Goal: Task Accomplishment & Management: Manage account settings

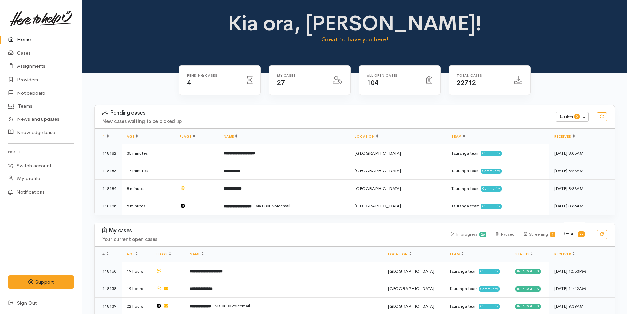
click at [29, 42] on link "Home" at bounding box center [41, 40] width 82 height 14
click at [29, 36] on link "Home" at bounding box center [41, 40] width 82 height 14
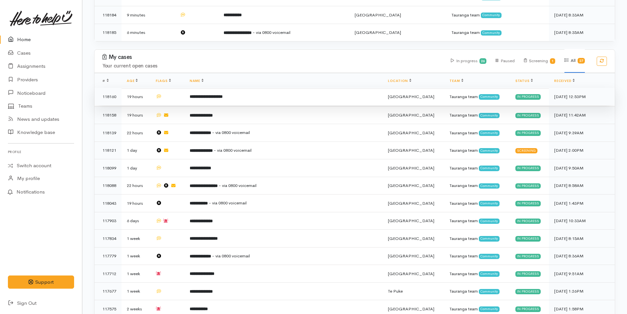
scroll to position [198, 0]
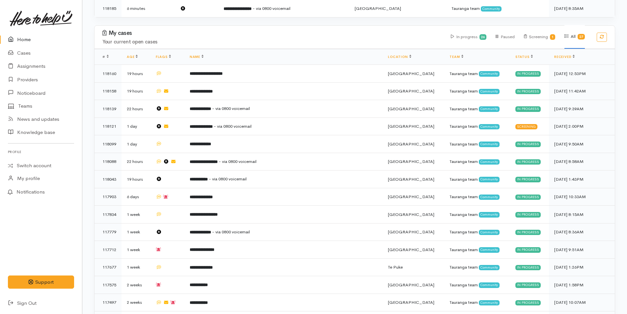
click at [22, 38] on link "Home" at bounding box center [41, 40] width 82 height 14
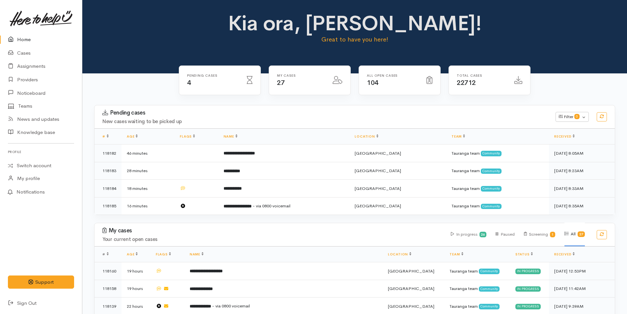
drag, startPoint x: 33, startPoint y: 37, endPoint x: 38, endPoint y: 44, distance: 8.3
click at [33, 37] on link "Home" at bounding box center [41, 40] width 82 height 14
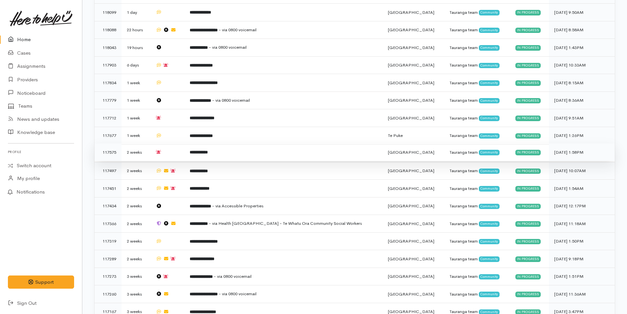
scroll to position [439, 0]
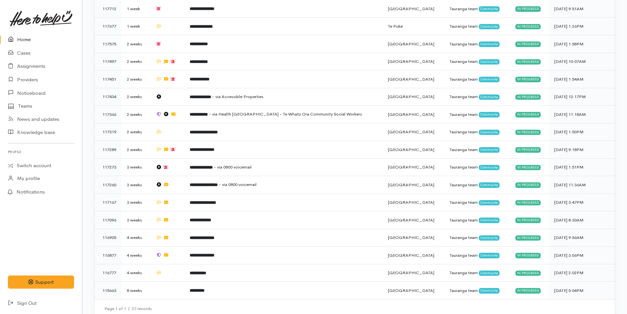
click at [27, 39] on link "Home" at bounding box center [41, 40] width 82 height 14
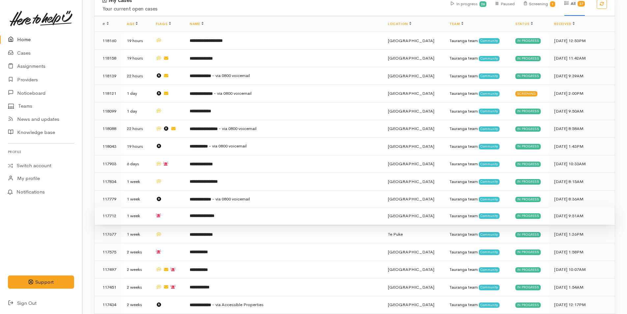
scroll to position [439, 0]
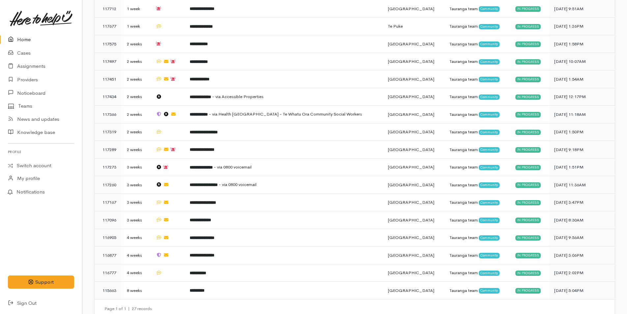
click at [18, 33] on link "Home" at bounding box center [41, 40] width 82 height 14
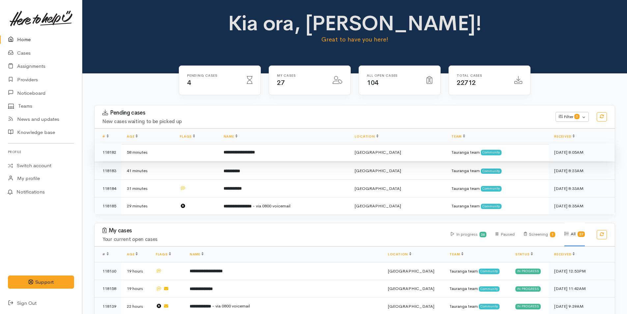
click at [275, 158] on td "**********" at bounding box center [283, 153] width 131 height 18
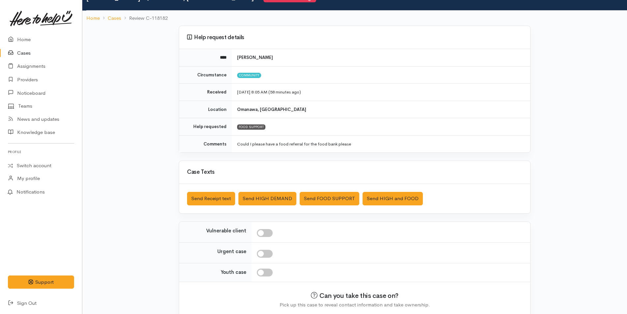
scroll to position [60, 0]
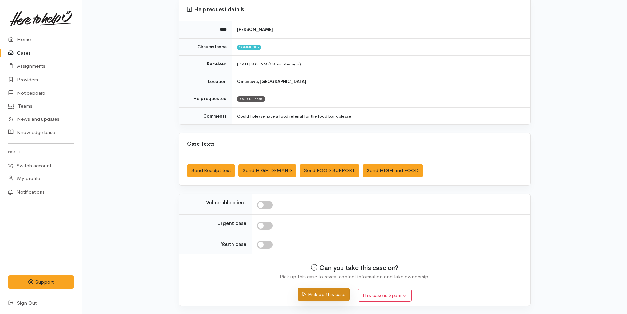
click at [322, 292] on button "Pick up this case" at bounding box center [324, 295] width 52 height 14
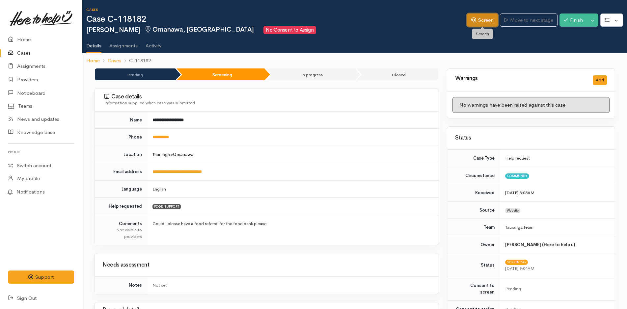
click at [490, 19] on link "Screen" at bounding box center [482, 21] width 31 height 14
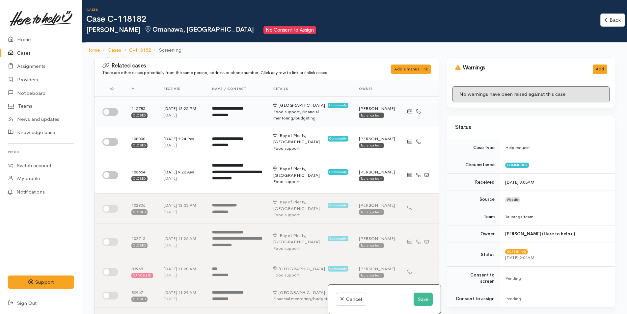
click at [115, 110] on input "checkbox" at bounding box center [110, 112] width 16 height 8
checkbox input "true"
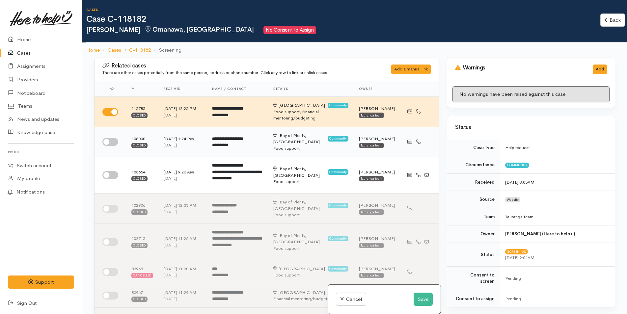
click at [109, 144] on input "checkbox" at bounding box center [110, 142] width 16 height 8
checkbox input "true"
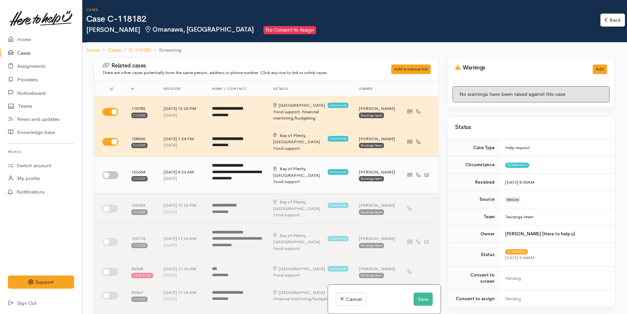
click at [109, 176] on input "checkbox" at bounding box center [110, 175] width 16 height 8
checkbox input "true"
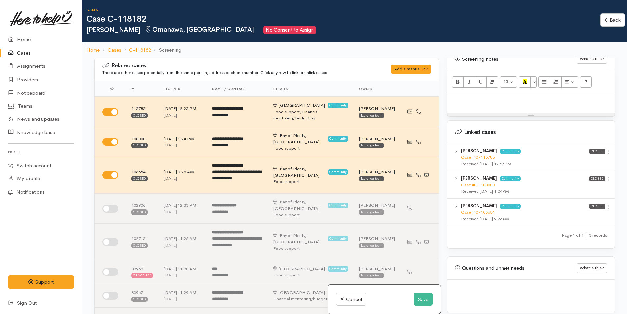
scroll to position [400, 0]
click at [606, 149] on icon at bounding box center [609, 152] width 6 height 6
click at [582, 160] on link "View case" at bounding box center [585, 165] width 52 height 10
click at [24, 30] on link at bounding box center [41, 18] width 66 height 29
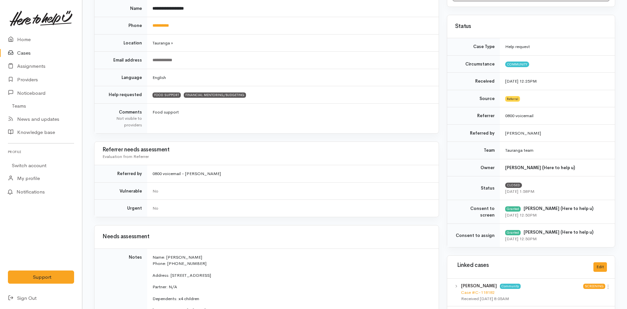
scroll to position [297, 0]
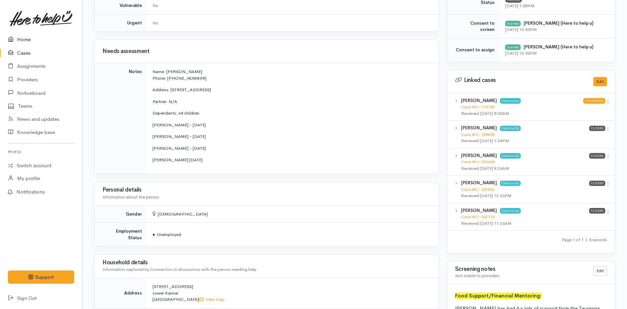
click at [18, 36] on link "Home" at bounding box center [41, 40] width 82 height 14
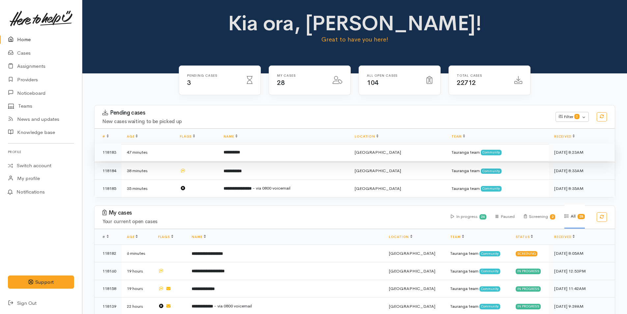
scroll to position [66, 0]
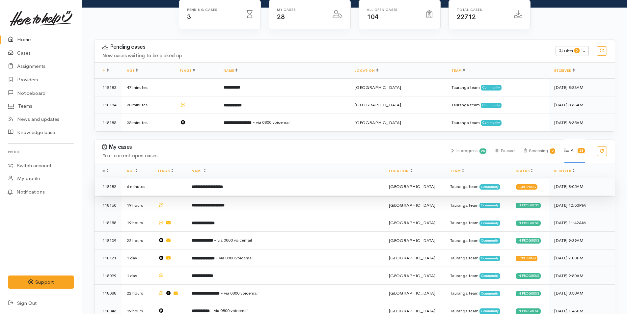
click at [272, 186] on td "**********" at bounding box center [285, 187] width 197 height 18
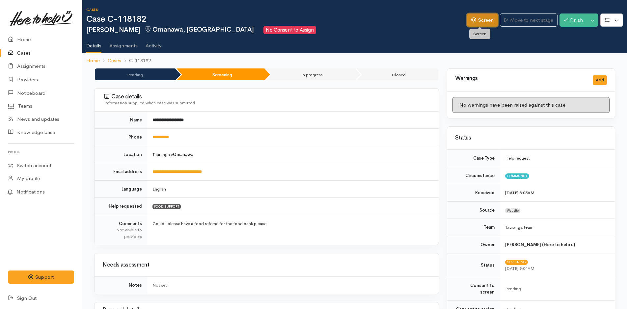
click at [467, 17] on link "Screen" at bounding box center [482, 21] width 31 height 14
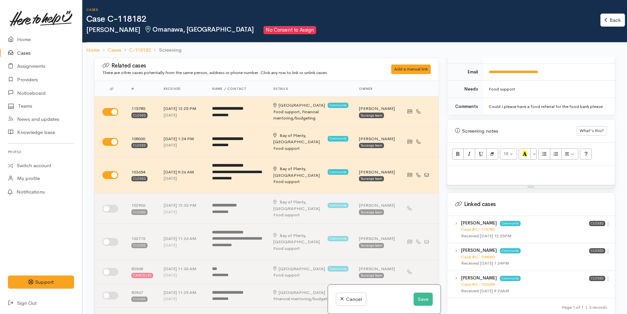
scroll to position [400, 0]
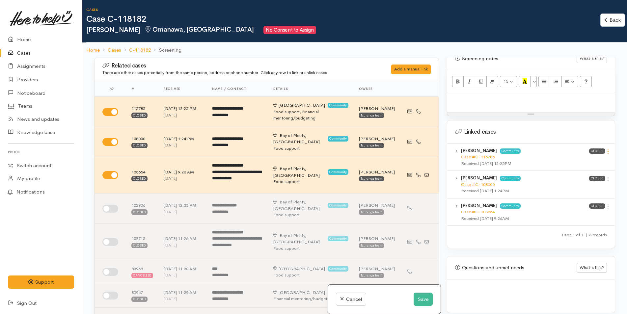
click at [608, 149] on icon at bounding box center [609, 152] width 6 height 6
click at [579, 160] on link "View case" at bounding box center [585, 165] width 52 height 10
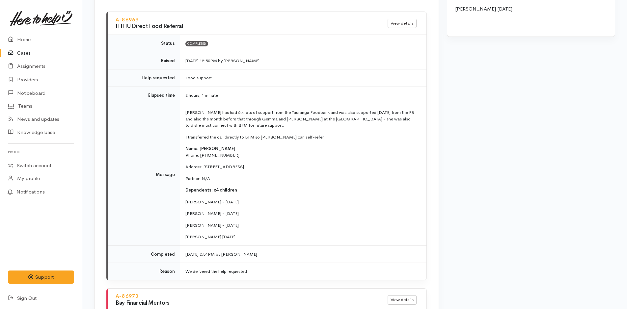
scroll to position [824, 0]
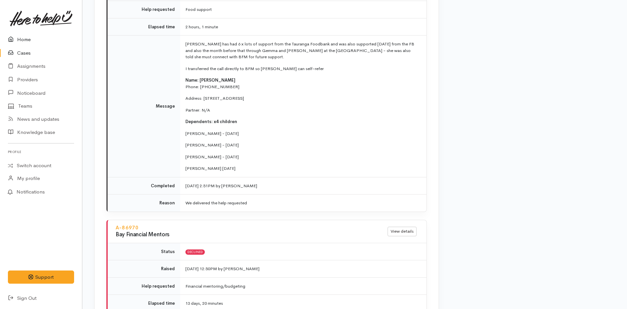
click at [19, 40] on link "Home" at bounding box center [41, 40] width 82 height 14
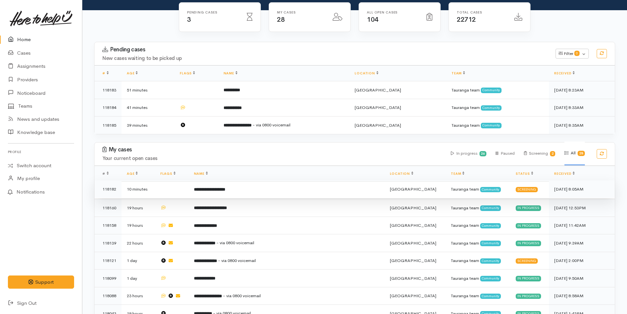
scroll to position [66, 0]
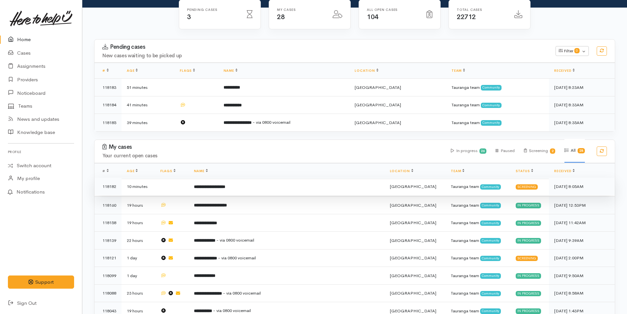
click at [225, 188] on b "**********" at bounding box center [209, 187] width 31 height 4
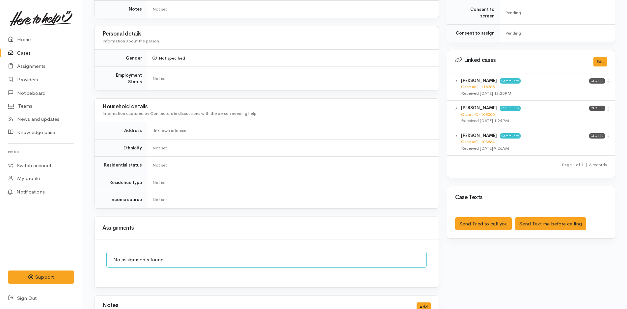
scroll to position [309, 0]
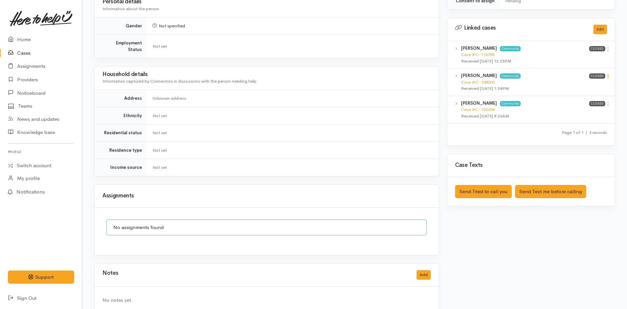
click at [608, 74] on icon at bounding box center [609, 77] width 6 height 6
click at [587, 84] on link "View case" at bounding box center [585, 89] width 52 height 10
click at [610, 102] on icon at bounding box center [609, 105] width 6 height 6
click at [584, 112] on link "View case" at bounding box center [585, 117] width 52 height 10
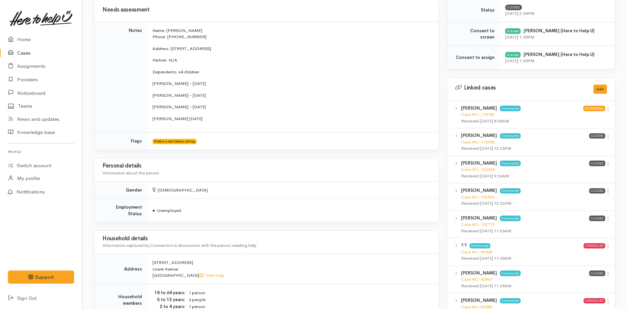
scroll to position [143, 0]
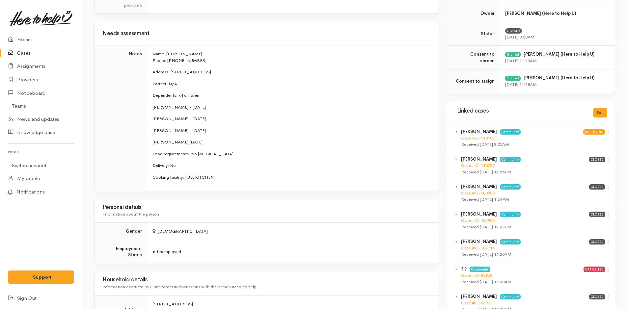
scroll to position [231, 0]
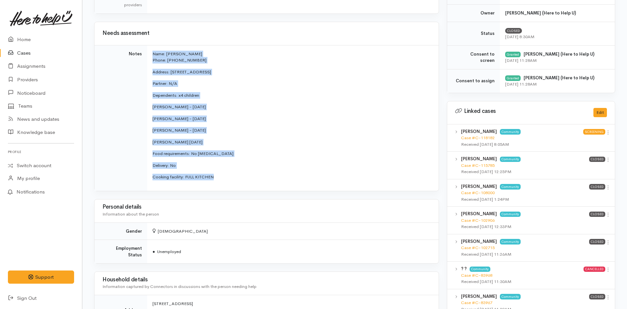
drag, startPoint x: 226, startPoint y: 178, endPoint x: 153, endPoint y: 49, distance: 147.9
click at [153, 49] on td "Name: [PERSON_NAME] Phone: 0274464552 Address: [STREET_ADDRESS] Partner: N/A De…" at bounding box center [293, 118] width 292 height 146
copy td "Name: [PERSON_NAME] Phone: 0274464552 Address: [STREET_ADDRESS] Partner: N/A De…"
click at [31, 39] on link "Home" at bounding box center [41, 40] width 82 height 14
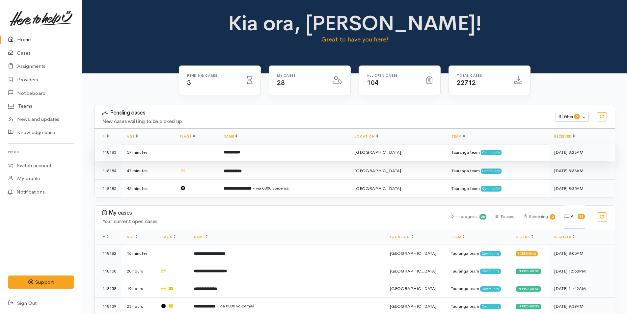
click at [215, 153] on td at bounding box center [197, 153] width 44 height 18
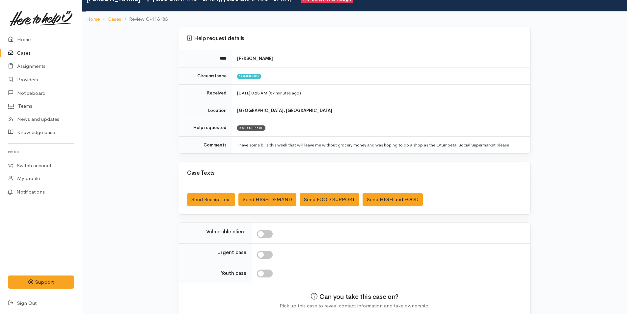
scroll to position [60, 0]
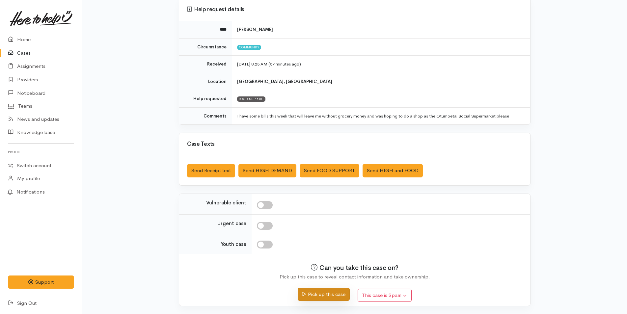
click at [314, 296] on button "Pick up this case" at bounding box center [324, 295] width 52 height 14
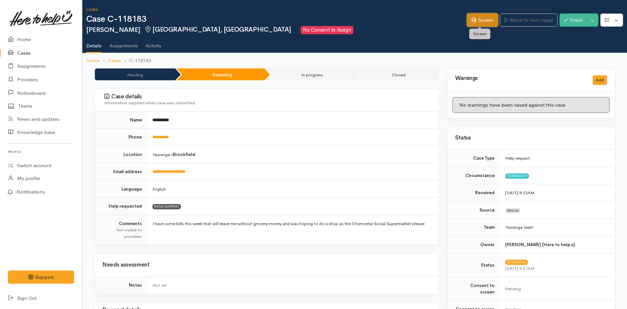
click at [476, 23] on link "Screen" at bounding box center [482, 21] width 31 height 14
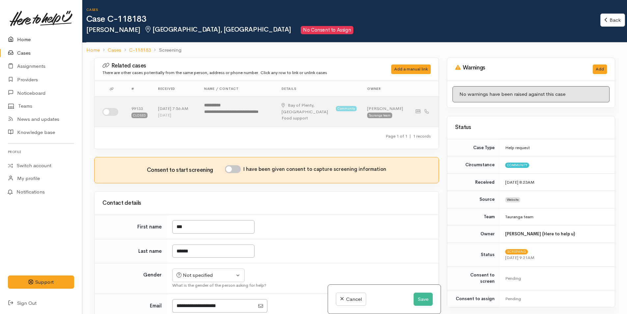
click at [25, 34] on link "Home" at bounding box center [41, 40] width 82 height 14
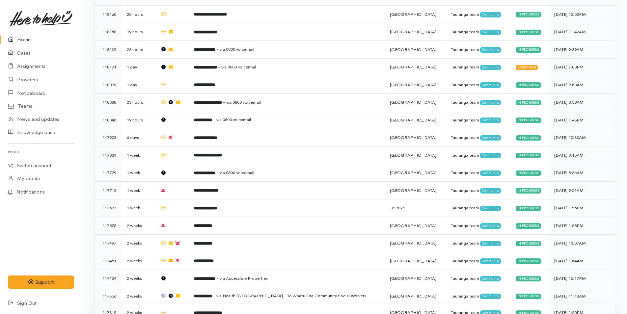
scroll to position [241, 0]
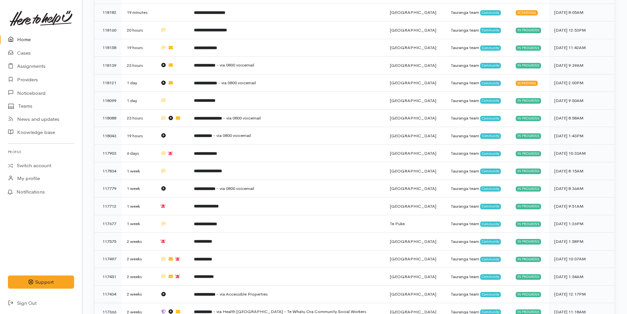
click at [25, 39] on link "Home" at bounding box center [41, 40] width 82 height 14
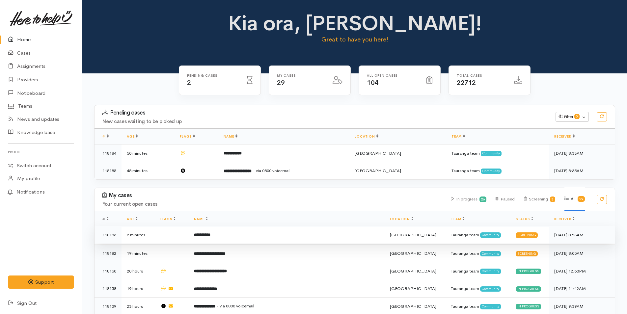
click at [319, 236] on td "**********" at bounding box center [287, 235] width 196 height 18
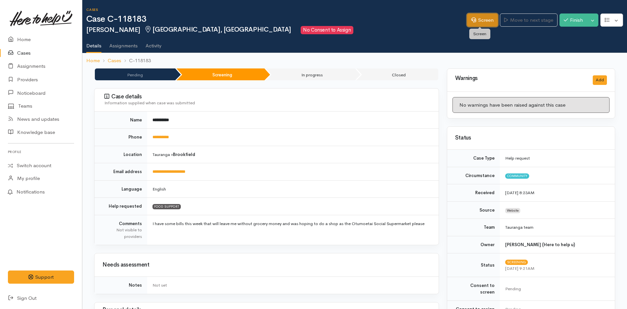
click at [483, 14] on link "Screen" at bounding box center [482, 21] width 31 height 14
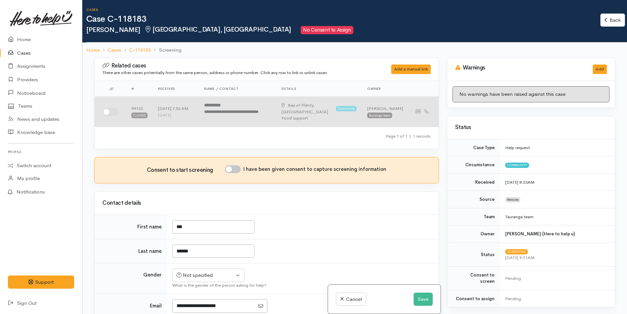
click at [113, 111] on input "checkbox" at bounding box center [110, 112] width 16 height 8
checkbox input "true"
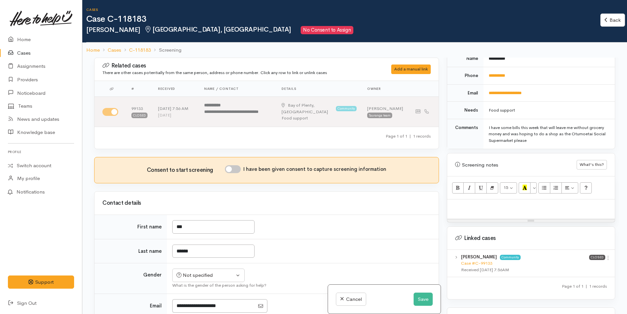
scroll to position [358, 0]
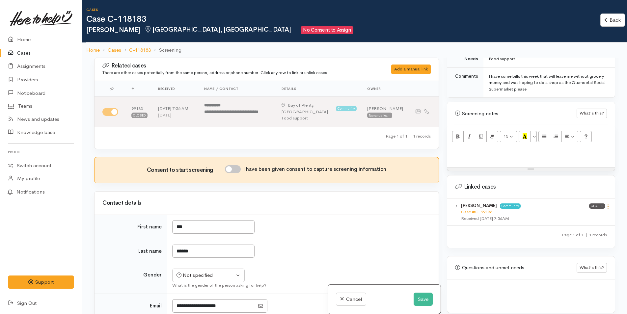
click at [606, 204] on icon at bounding box center [609, 207] width 6 height 6
click at [584, 215] on link "View case" at bounding box center [585, 220] width 52 height 10
click at [18, 34] on link "Home" at bounding box center [41, 40] width 82 height 14
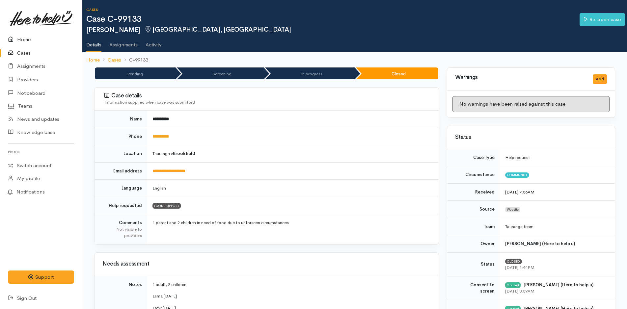
click at [38, 37] on link "Home" at bounding box center [41, 40] width 82 height 14
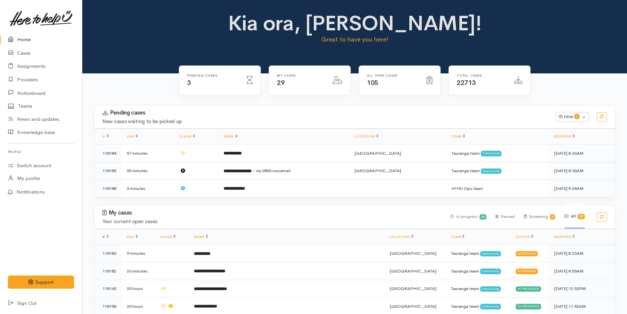
click at [299, 193] on td "**********" at bounding box center [283, 188] width 131 height 17
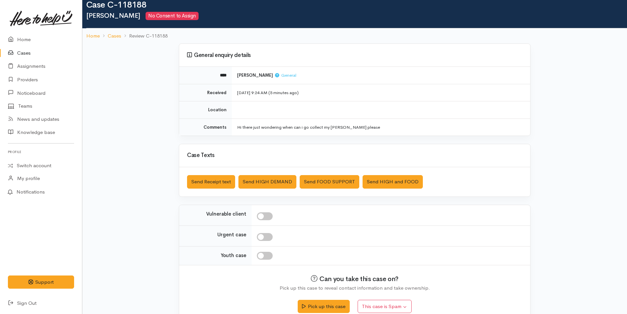
scroll to position [25, 0]
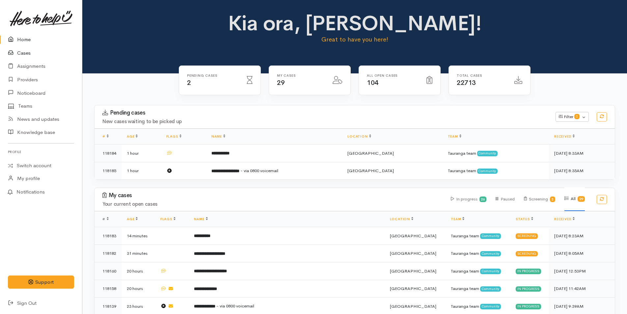
click at [30, 55] on link "Cases" at bounding box center [41, 53] width 82 height 14
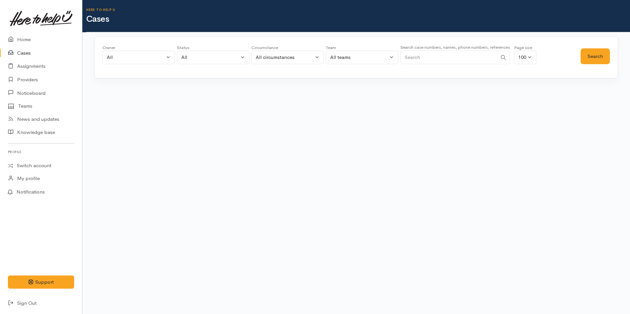
click at [413, 56] on input "Search" at bounding box center [448, 58] width 97 height 14
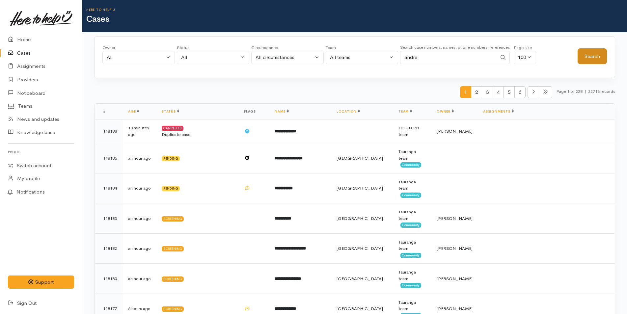
type input "andre"
click at [578, 51] on button "Search" at bounding box center [592, 56] width 29 height 16
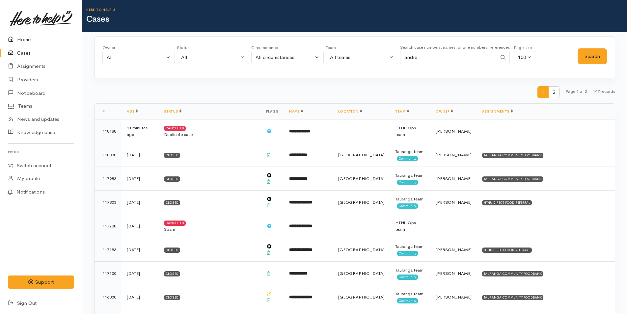
click at [33, 35] on link "Home" at bounding box center [41, 40] width 82 height 14
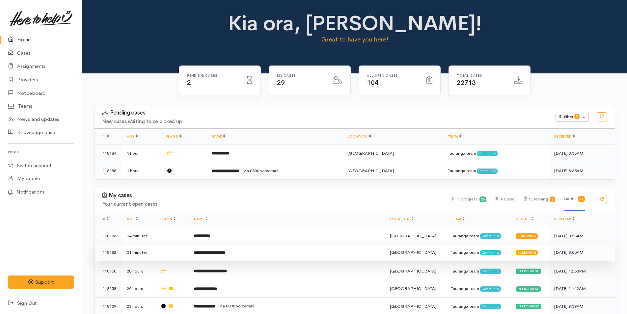
click at [215, 255] on td "**********" at bounding box center [287, 253] width 196 height 18
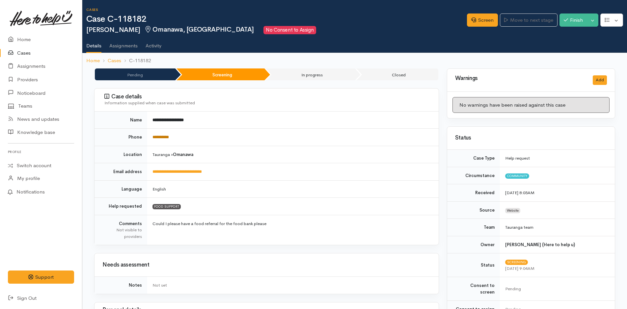
click at [169, 137] on link "**********" at bounding box center [161, 137] width 16 height 4
click at [483, 16] on link "Screen" at bounding box center [482, 21] width 31 height 14
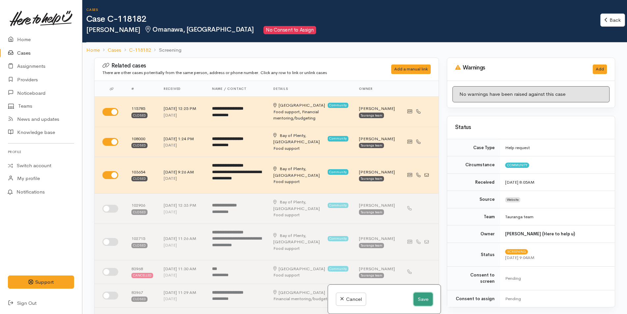
click at [417, 299] on button "Save" at bounding box center [423, 300] width 19 height 14
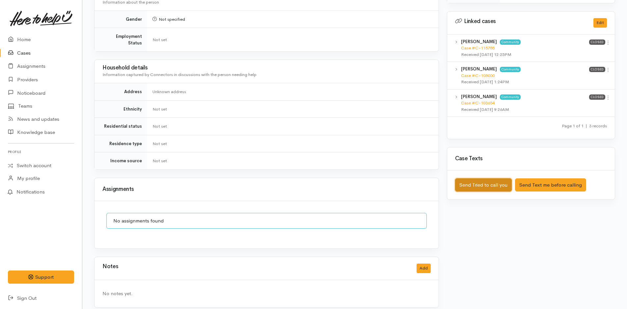
click at [490, 179] on button "Send Tried to call you" at bounding box center [483, 186] width 57 height 14
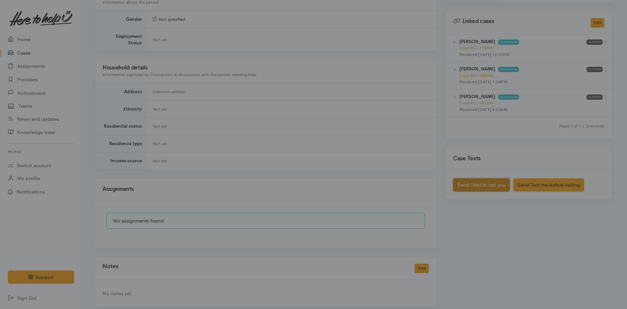
scroll to position [310, 0]
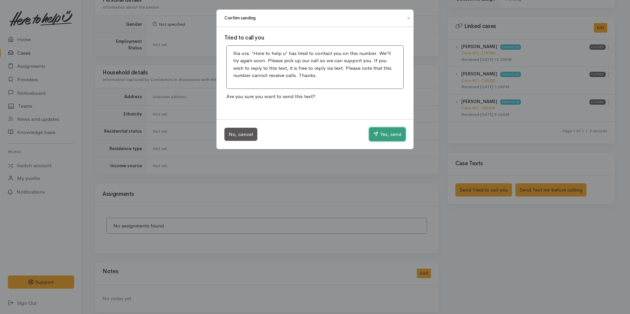
drag, startPoint x: 372, startPoint y: 135, endPoint x: 365, endPoint y: 135, distance: 7.6
click at [373, 135] on icon "button" at bounding box center [375, 133] width 5 height 5
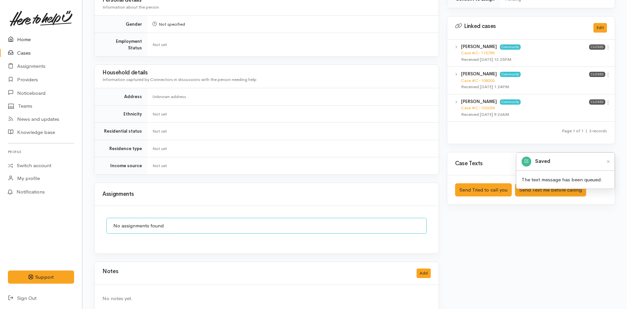
click at [15, 38] on icon at bounding box center [12, 40] width 9 height 8
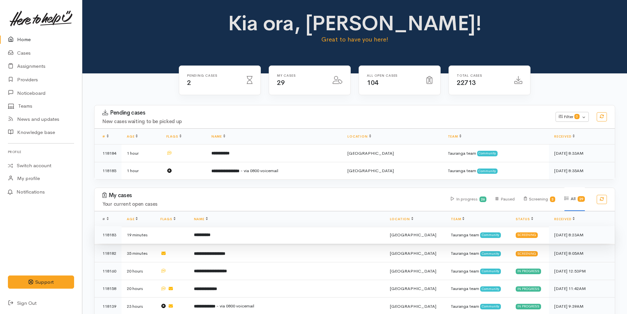
click at [211, 238] on td "**********" at bounding box center [287, 235] width 196 height 18
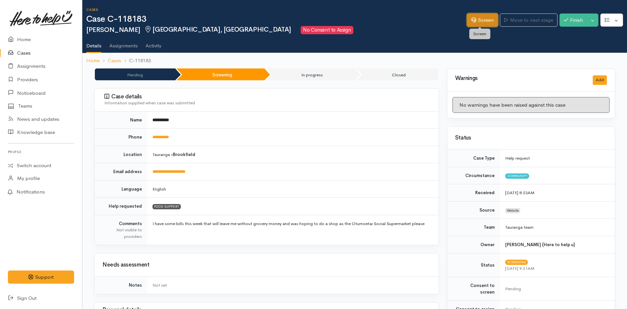
click at [484, 22] on link "Screen" at bounding box center [482, 21] width 31 height 14
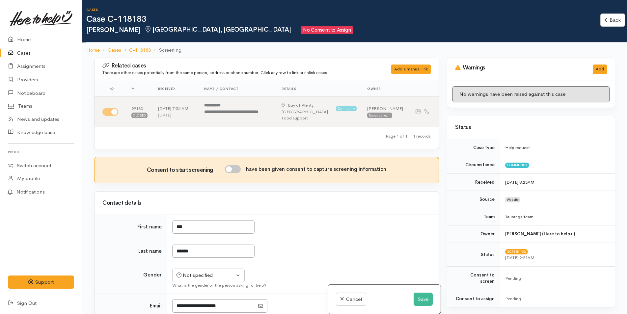
scroll to position [297, 0]
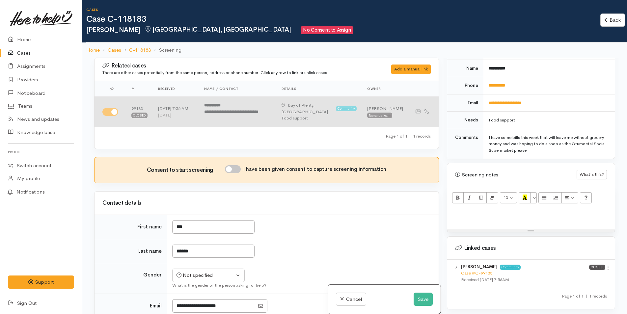
click at [326, 107] on div "Bay of Plenty, Tauranga" at bounding box center [308, 108] width 52 height 13
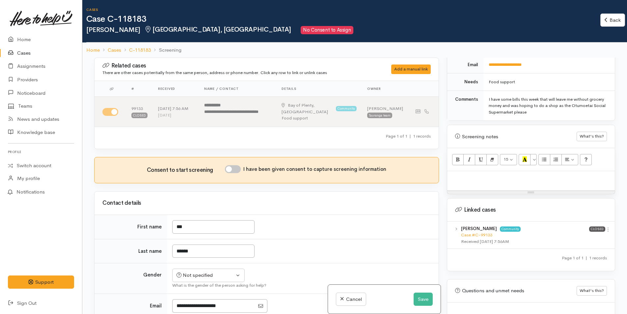
scroll to position [358, 0]
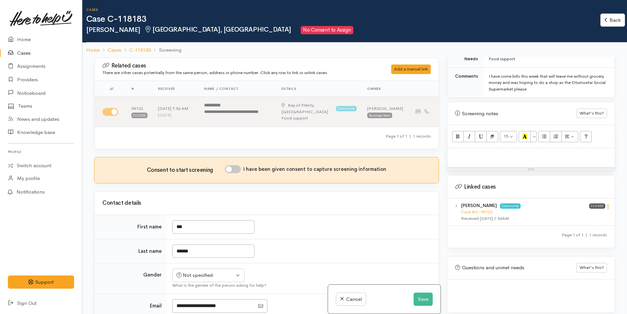
click at [606, 204] on icon at bounding box center [609, 207] width 6 height 6
click at [576, 215] on link "View case" at bounding box center [585, 220] width 52 height 10
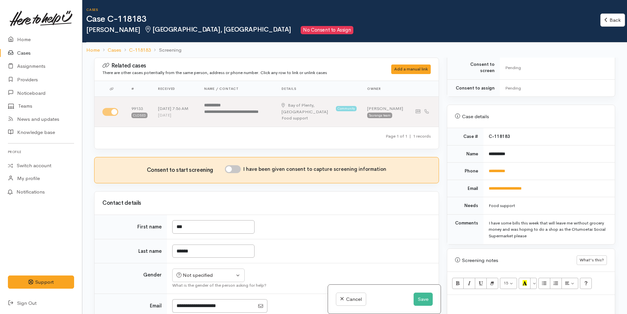
scroll to position [94, 0]
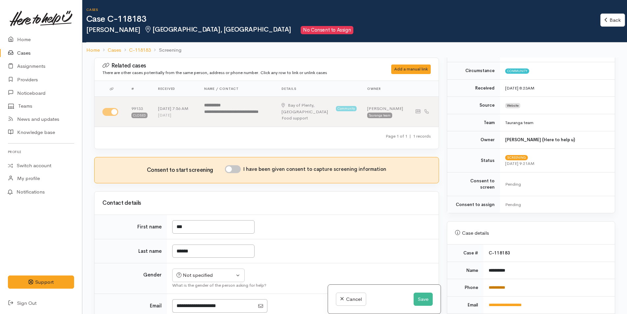
click at [493, 286] on link "**********" at bounding box center [497, 288] width 16 height 4
drag, startPoint x: 235, startPoint y: 171, endPoint x: 230, endPoint y: 185, distance: 14.5
click at [235, 171] on input "I have been given consent to capture screening information" at bounding box center [233, 169] width 16 height 8
checkbox input "true"
click at [192, 274] on div "Not specified" at bounding box center [206, 276] width 58 height 8
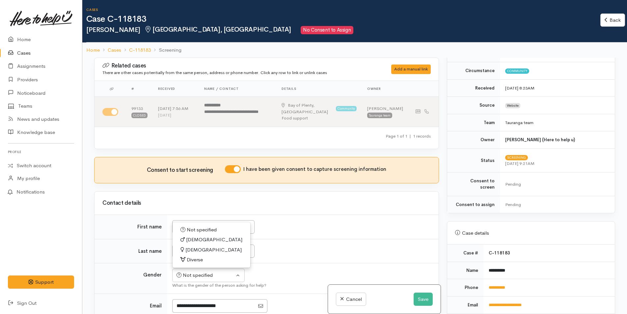
scroll to position [12, 0]
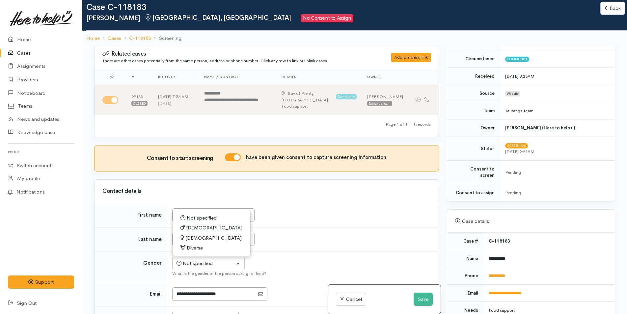
click at [194, 235] on span "Female" at bounding box center [214, 239] width 56 height 8
select select "Female"
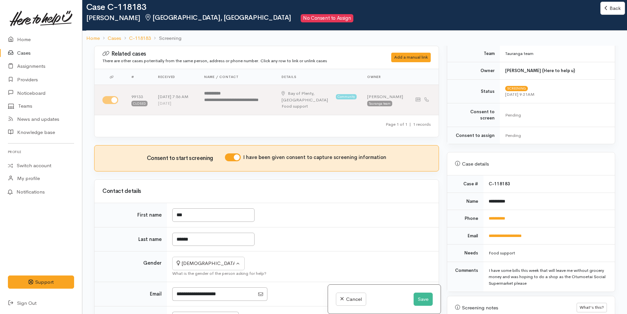
scroll to position [259, 0]
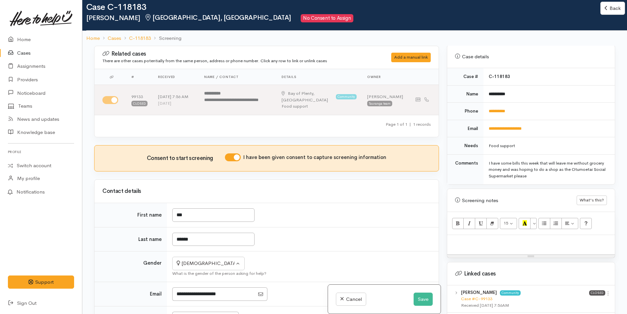
click at [468, 241] on div at bounding box center [532, 244] width 168 height 19
paste div
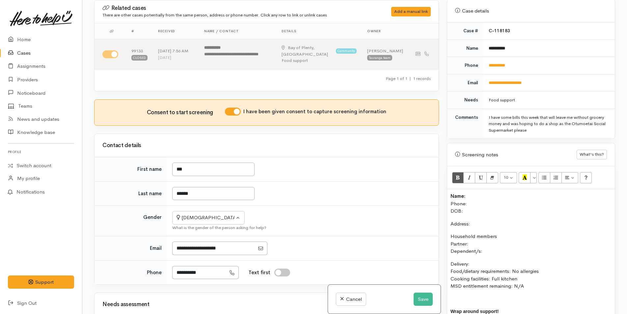
scroll to position [278, 0]
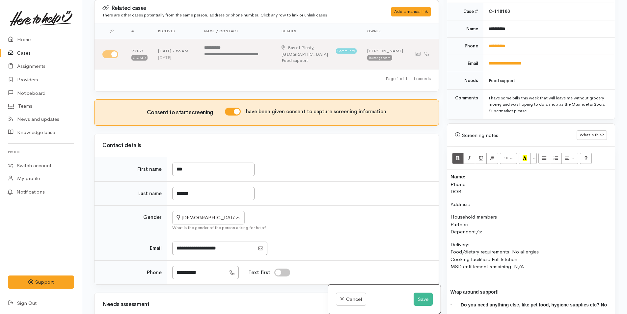
click at [477, 173] on p "Name: Phone: DOB:" at bounding box center [531, 184] width 161 height 22
click at [477, 186] on p "Name: Bex Downey Phone: DOB:" at bounding box center [531, 184] width 161 height 22
click at [471, 175] on p "Name: Bex Downey Phone: DOB: 30/01/1991" at bounding box center [531, 184] width 161 height 22
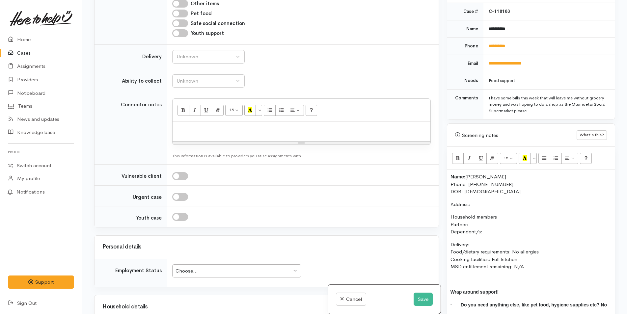
scroll to position [527, 0]
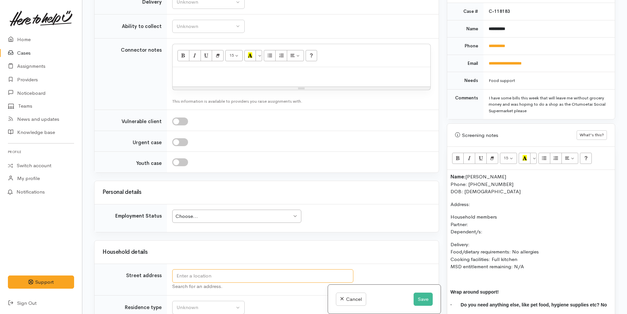
click at [203, 278] on input "text" at bounding box center [262, 277] width 181 height 14
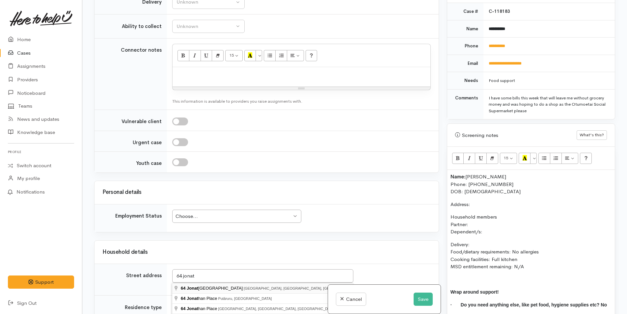
type input "64 Jonathon Street, Brookfield, Tauranga, New Zealand"
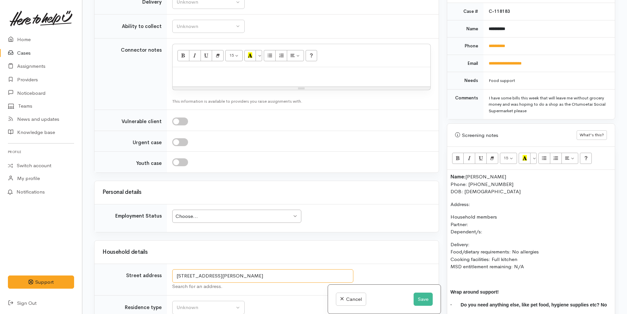
drag, startPoint x: 306, startPoint y: 276, endPoint x: 109, endPoint y: 274, distance: 197.1
click at [91, 278] on div "Related cases There are other cases potentially from the same person, address o…" at bounding box center [266, 157] width 353 height 314
click at [494, 194] on div "Name: Bex Downey Phone: 0212964465 DOB: 30/01/1991 Address: Household members P…" at bounding box center [532, 250] width 168 height 160
click at [492, 227] on p "Household members Partner: Dependent/s:" at bounding box center [531, 225] width 161 height 22
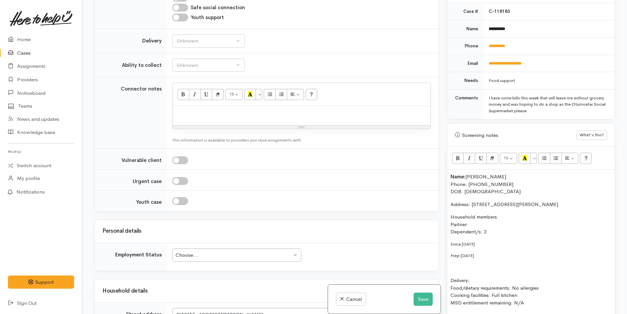
scroll to position [395, 0]
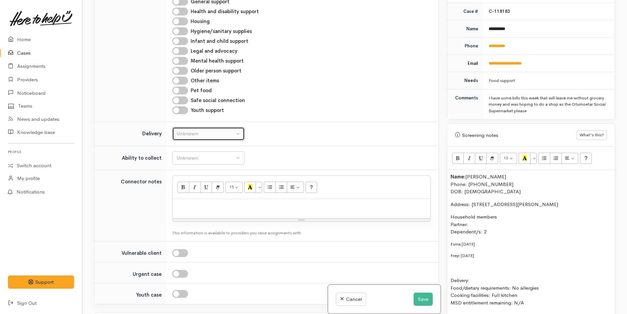
click at [188, 135] on div "Unknown" at bounding box center [206, 134] width 58 height 8
click at [182, 193] on span "No" at bounding box center [184, 196] width 7 height 8
select select "1"
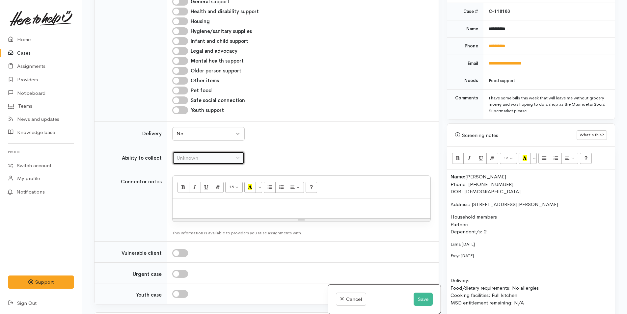
click at [191, 160] on div "Unknown" at bounding box center [206, 159] width 58 height 8
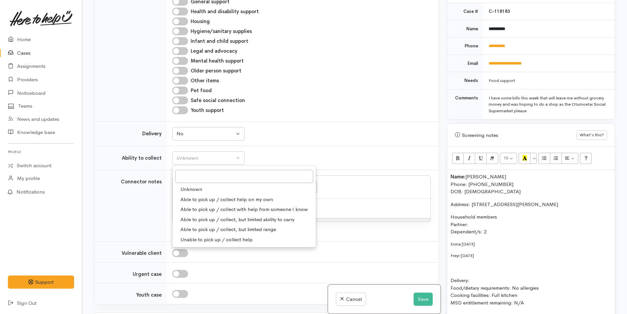
click at [196, 199] on span "Able to pick up / collect help on my own" at bounding box center [227, 200] width 93 height 8
select select "2"
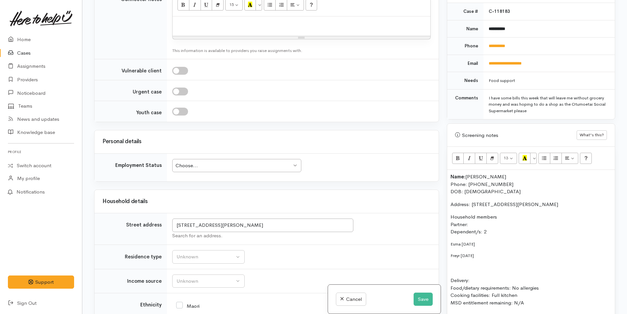
scroll to position [626, 0]
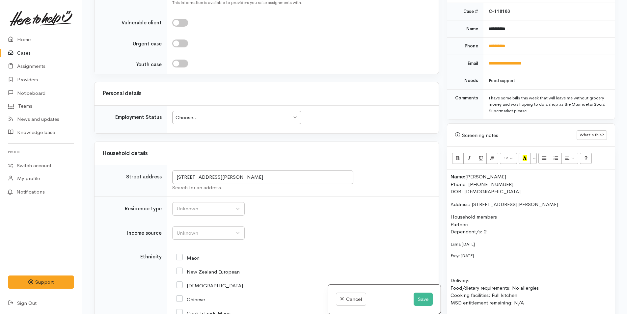
click at [196, 121] on div "Choose..." at bounding box center [234, 118] width 116 height 8
click at [193, 209] on div "Unknown" at bounding box center [206, 209] width 58 height 8
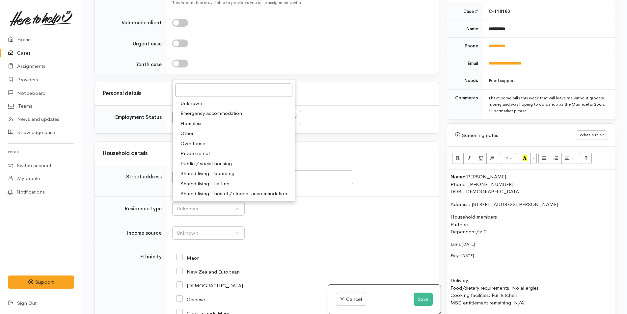
click at [190, 152] on span "Private rental" at bounding box center [195, 154] width 29 height 8
select select "2"
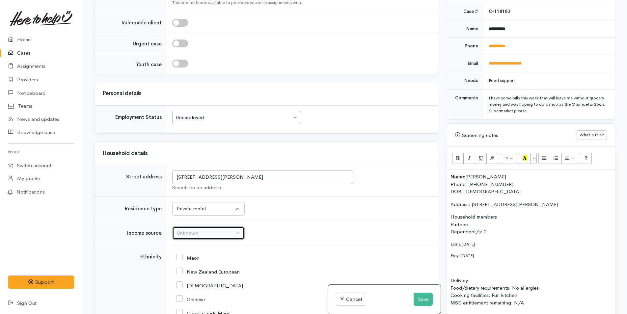
click at [191, 236] on div "Unknown" at bounding box center [206, 234] width 58 height 8
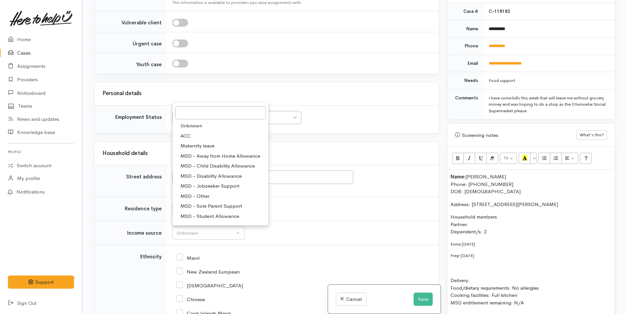
click at [205, 203] on span "MSD - Sole Parent Support" at bounding box center [212, 207] width 62 height 8
select select "7"
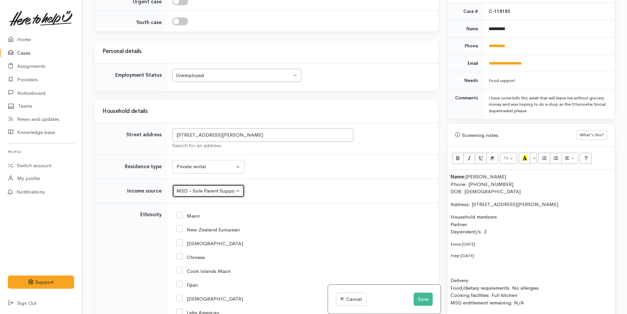
scroll to position [791, 0]
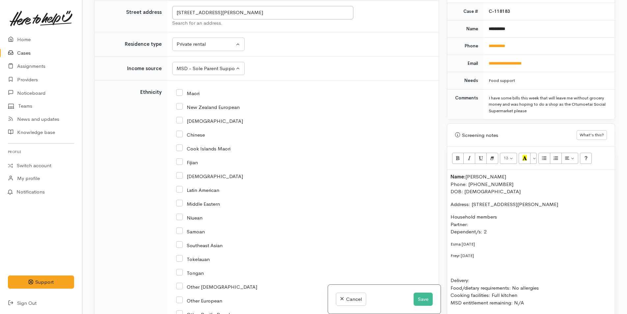
click at [178, 107] on input "New Zealand European" at bounding box center [208, 107] width 64 height 6
checkbox input "true"
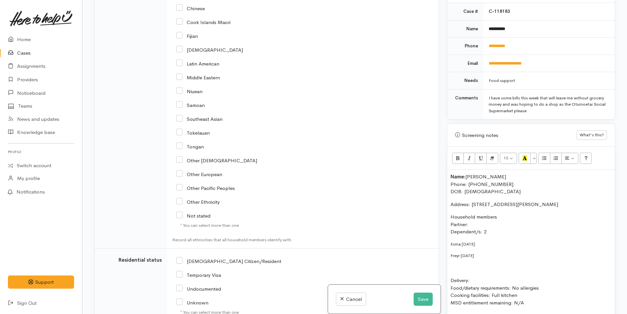
scroll to position [1055, 0]
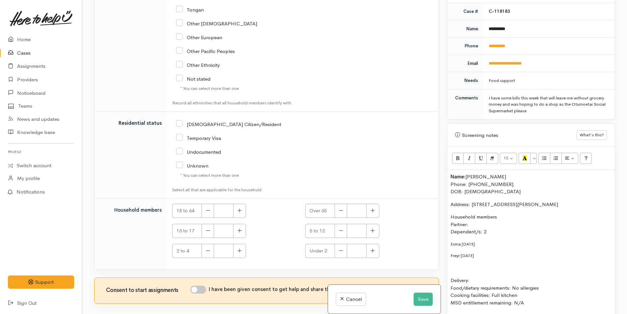
drag, startPoint x: 179, startPoint y: 121, endPoint x: 210, endPoint y: 182, distance: 68.7
click at [179, 122] on input "[DEMOGRAPHIC_DATA] Citizen/Resident" at bounding box center [228, 124] width 105 height 6
checkbox input "true"
click at [242, 211] on icon "button" at bounding box center [240, 211] width 4 height 4
type input "1"
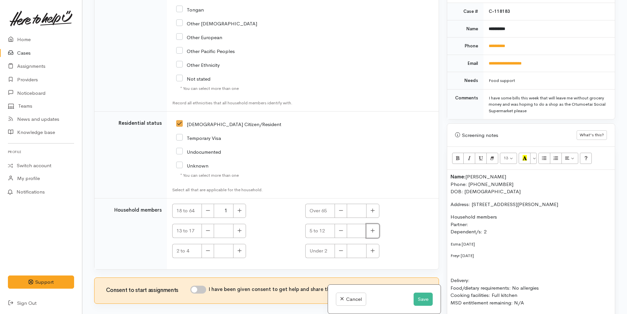
drag, startPoint x: 369, startPoint y: 232, endPoint x: 365, endPoint y: 237, distance: 6.3
click at [371, 233] on icon "button" at bounding box center [373, 230] width 4 height 5
type input "1"
click at [240, 256] on button "button" at bounding box center [239, 251] width 13 height 14
type input "1"
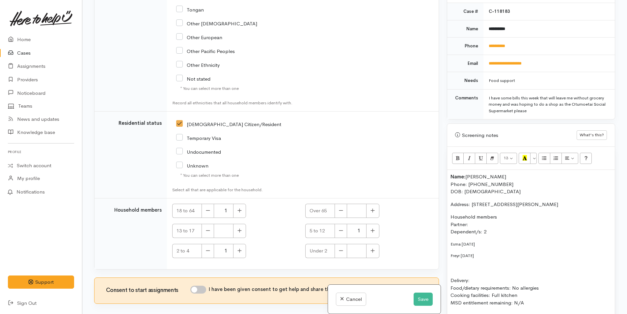
click at [203, 291] on input "I have been given consent to get help and share this information with appropria…" at bounding box center [198, 290] width 16 height 8
checkbox input "true"
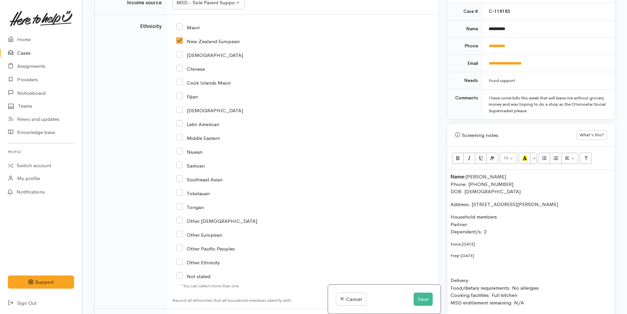
scroll to position [626, 0]
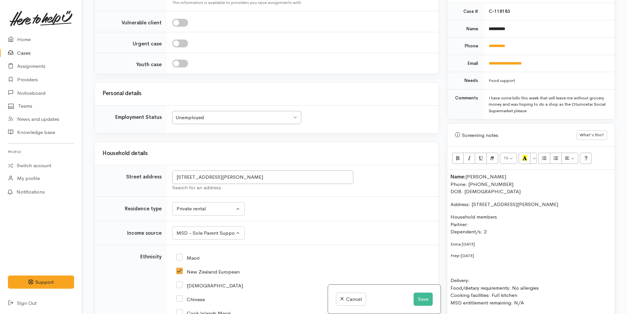
drag, startPoint x: 469, startPoint y: 246, endPoint x: 442, endPoint y: 169, distance: 81.3
click at [442, 169] on div "Related cases There are other cases potentially from the same person, address o…" at bounding box center [354, 157] width 529 height 314
drag, startPoint x: 537, startPoint y: 152, endPoint x: 535, endPoint y: 162, distance: 9.6
click at [537, 153] on button "More Color" at bounding box center [534, 158] width 7 height 11
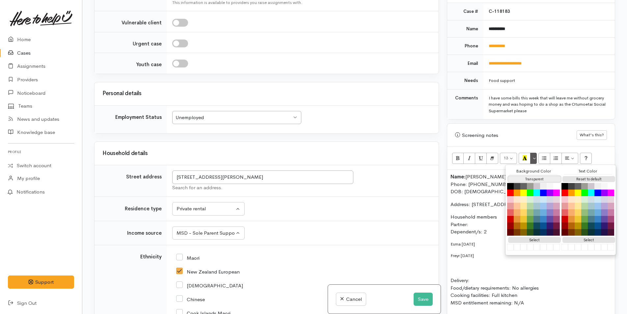
click at [533, 176] on button "Transparent" at bounding box center [535, 179] width 53 height 6
click at [582, 176] on button "Reset to default" at bounding box center [589, 179] width 53 height 6
click at [489, 228] on p "Household members Partner: Dependent/s: 2" at bounding box center [531, 225] width 161 height 22
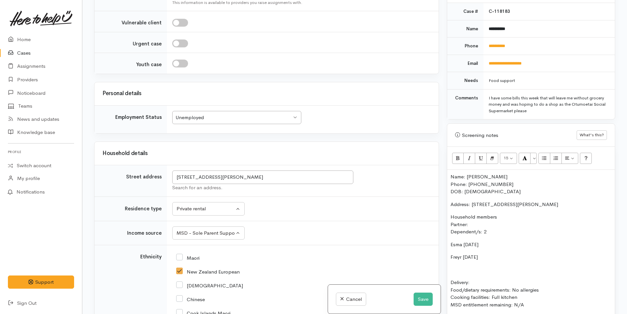
drag, startPoint x: 495, startPoint y: 222, endPoint x: 498, endPoint y: 226, distance: 5.6
click at [446, 217] on div "Warnings Add No warnings have been raised against this case Add Warning Title ●…" at bounding box center [531, 157] width 176 height 314
click at [496, 222] on p "Household members Partner: Dependent/s: 2" at bounding box center [531, 225] width 161 height 22
drag, startPoint x: 444, startPoint y: 228, endPoint x: 434, endPoint y: 216, distance: 15.9
click at [429, 225] on div "Related cases There are other cases potentially from the same person, address o…" at bounding box center [354, 157] width 529 height 314
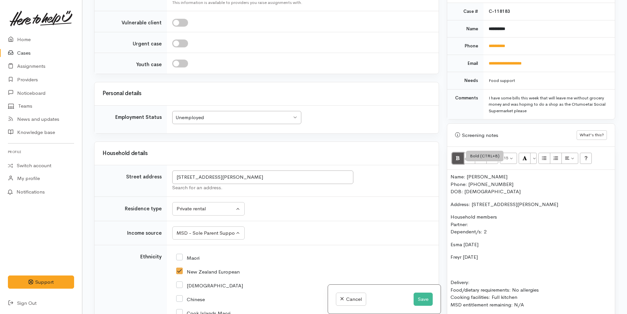
click at [453, 153] on button "Bold (CTRL+B)" at bounding box center [458, 158] width 12 height 11
click at [472, 229] on b "Dependent/s: 2" at bounding box center [470, 232] width 38 height 6
click at [449, 238] on div "Name: Bex Downey Phone: 0212964465 DOB: 30/01/1991 Address: 64 Jonathon Street,…" at bounding box center [532, 269] width 168 height 198
click at [488, 241] on p "(M) Esma 06/09/20" at bounding box center [531, 245] width 161 height 8
click at [450, 250] on div "Name: Bex Downey Phone: 0212964465 DOB: 30/01/1991 Address: 64 Jonathon Street,…" at bounding box center [532, 269] width 168 height 198
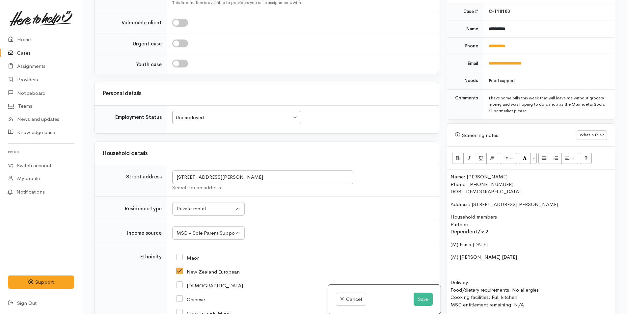
click at [489, 254] on p "(M) Freyr 07/11/21" at bounding box center [531, 258] width 161 height 8
click at [470, 254] on p "(M) Freyr 07/11/2021" at bounding box center [531, 258] width 161 height 8
click at [472, 241] on p "(M) Esma 06/09/2020" at bounding box center [531, 245] width 161 height 8
click at [471, 254] on p "(M) Freya 07/11/2021" at bounding box center [531, 258] width 161 height 8
click at [474, 254] on p "(M) Freya 07/11/2021" at bounding box center [531, 258] width 161 height 8
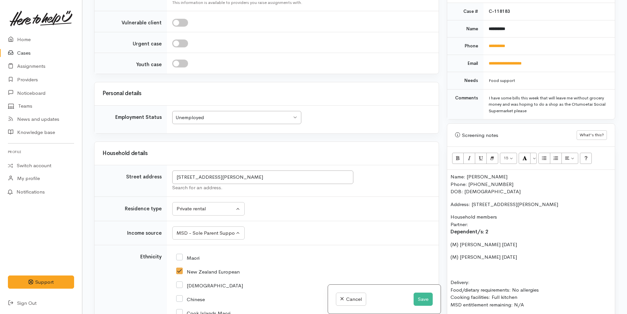
scroll to position [443, 0]
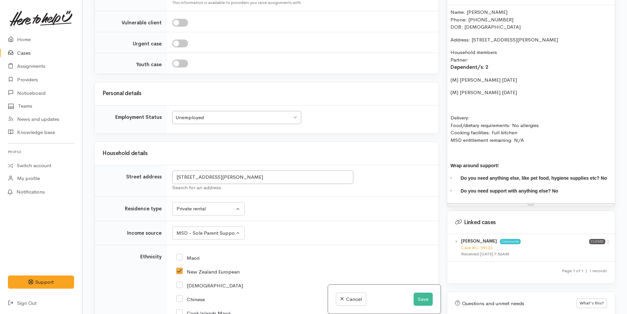
drag, startPoint x: 536, startPoint y: 133, endPoint x: 334, endPoint y: 95, distance: 205.0
click at [334, 95] on div "Related cases There are other cases potentially from the same person, address o…" at bounding box center [354, 157] width 529 height 314
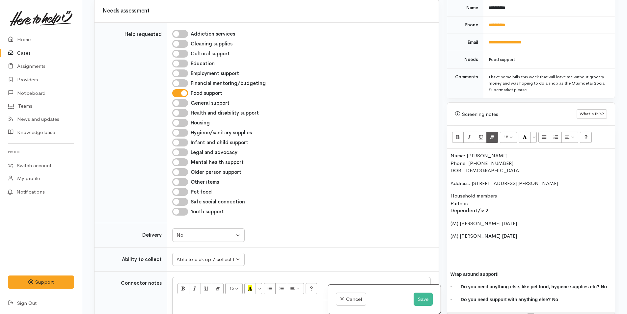
scroll to position [278, 0]
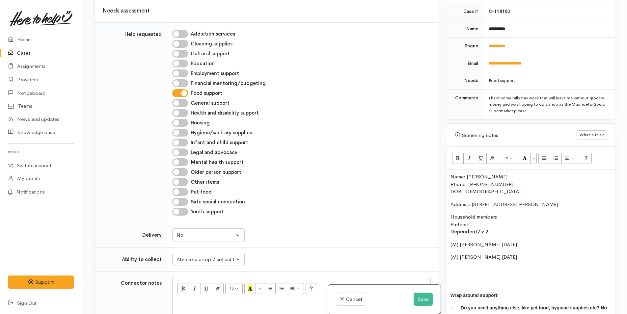
drag, startPoint x: 513, startPoint y: 253, endPoint x: 444, endPoint y: 165, distance: 112.2
click at [444, 165] on div "Warnings Add No warnings have been raised against this case Add Warning Title ●…" at bounding box center [531, 157] width 176 height 314
copy div "Name: Bex Downey Phone: 0212964465 DOB: 30/01/1991 Address: 64 Jonathon Street,…"
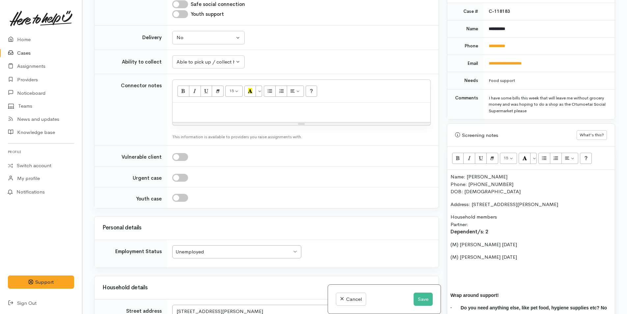
click at [189, 109] on p at bounding box center [301, 110] width 251 height 8
paste div
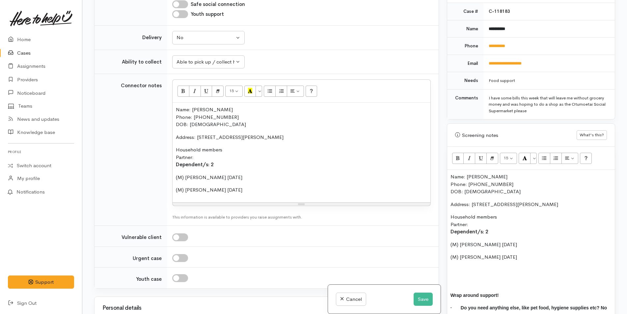
click at [501, 272] on div "Name: Bex Downey Phone: 0212964465 DOB: 30/01/1991 Address: 64 Jonathon Street,…" at bounding box center [532, 251] width 168 height 163
click at [454, 258] on div "Name: Bex Downey Phone: 0212964465 DOB: 30/01/1991 Address: 64 Jonathon Street,…" at bounding box center [532, 251] width 168 height 163
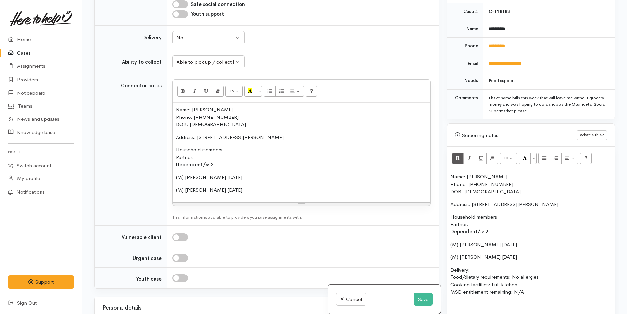
scroll to position [304, 0]
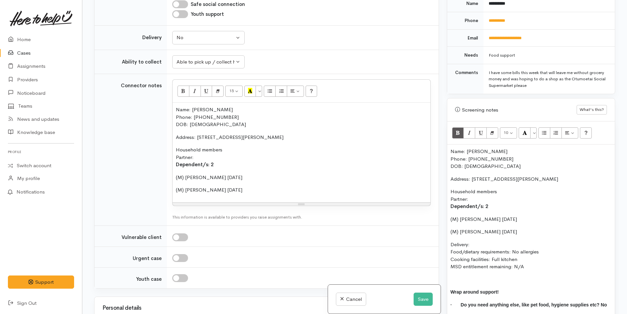
click at [476, 241] on p "Delivery: Food/dietary requirements: No allergies Cooking facilities: Full kitc…" at bounding box center [531, 256] width 161 height 30
drag, startPoint x: 532, startPoint y: 260, endPoint x: 446, endPoint y: 139, distance: 148.6
click at [446, 139] on div "Warnings Add No warnings have been raised against this case Add Warning Title ●…" at bounding box center [531, 157] width 176 height 314
copy div "Name: Bex Downey Phone: 0212964465 DOB: 30/01/1991 Address: 64 Jonathon Street,…"
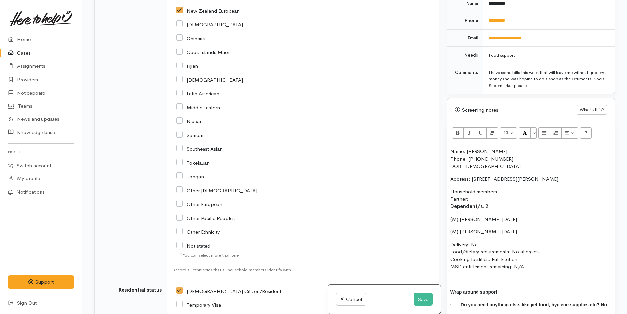
scroll to position [1019, 0]
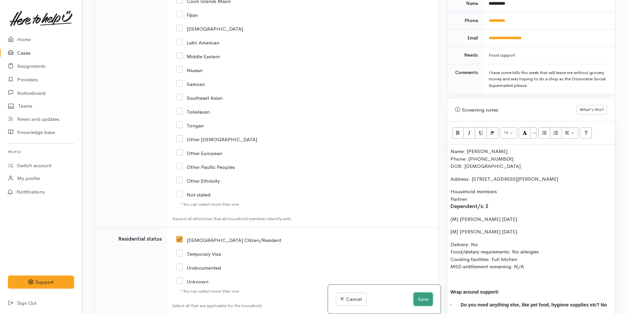
click at [423, 299] on button "Save" at bounding box center [423, 300] width 19 height 14
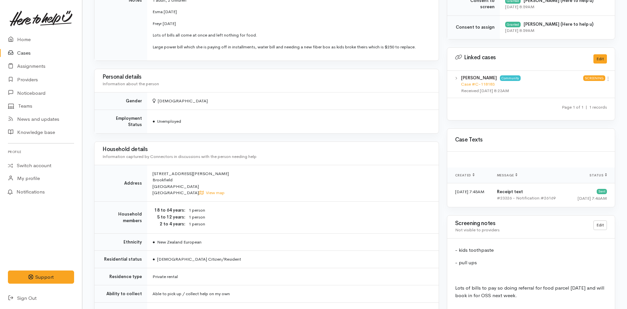
scroll to position [132, 0]
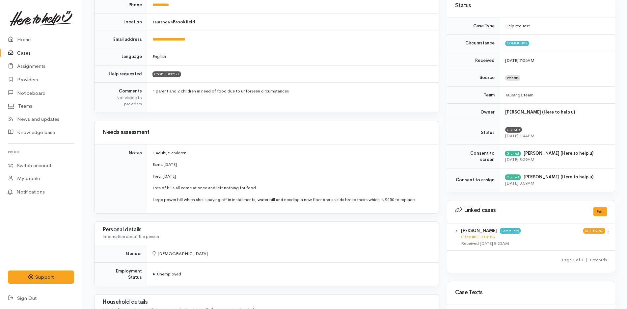
drag, startPoint x: 182, startPoint y: 175, endPoint x: 151, endPoint y: 159, distance: 34.8
click at [151, 159] on td "1 adult, 2 children Esma [DATE] Freyr [DATE] Lots of bills all come at once and…" at bounding box center [293, 178] width 292 height 69
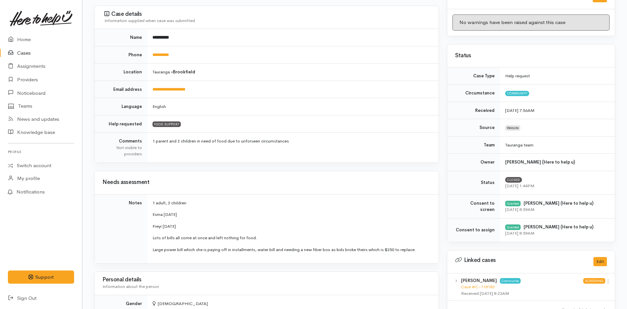
scroll to position [99, 0]
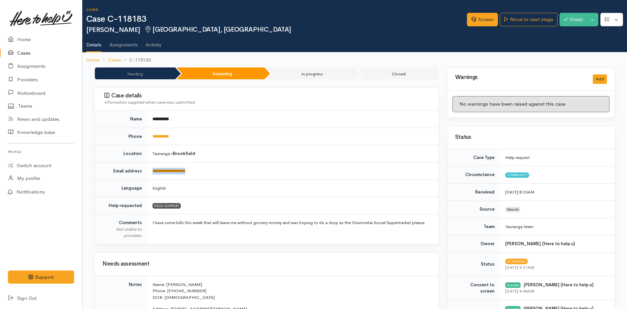
drag, startPoint x: 206, startPoint y: 170, endPoint x: 153, endPoint y: 172, distance: 52.8
click at [153, 172] on td "**********" at bounding box center [293, 170] width 292 height 17
copy link "**********"
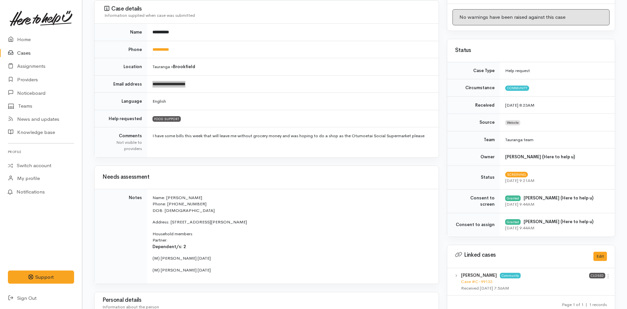
scroll to position [198, 0]
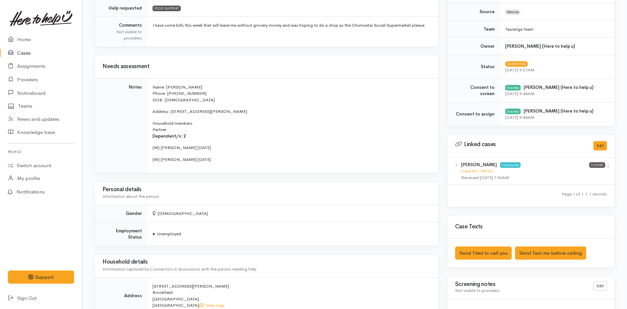
drag, startPoint x: 262, startPoint y: 111, endPoint x: 171, endPoint y: 111, distance: 90.6
click at [171, 111] on p "Address: [STREET_ADDRESS][PERSON_NAME]" at bounding box center [292, 111] width 278 height 7
copy p "[STREET_ADDRESS][PERSON_NAME]"
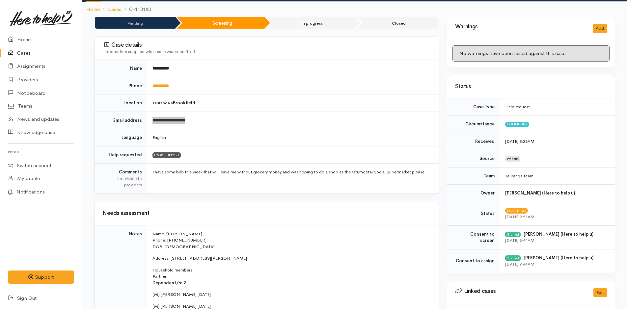
scroll to position [0, 0]
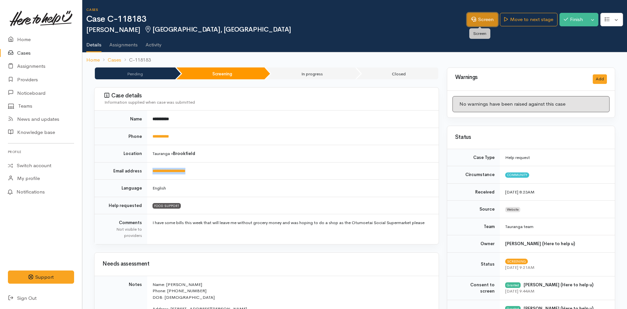
click at [482, 22] on link "Screen" at bounding box center [482, 20] width 31 height 14
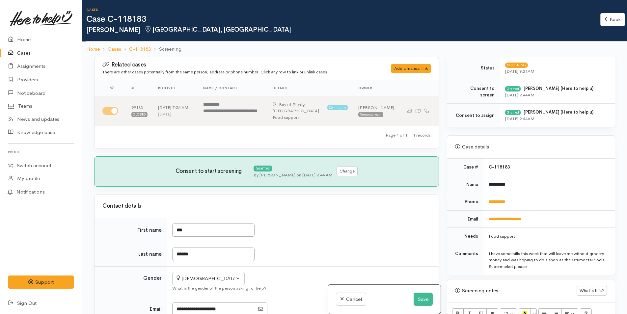
scroll to position [264, 0]
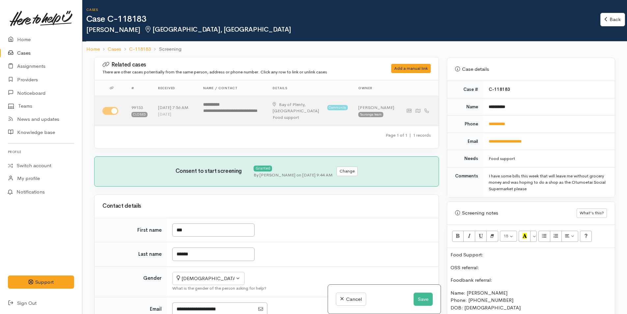
click at [507, 280] on p "Foodbank referral:" at bounding box center [531, 281] width 161 height 8
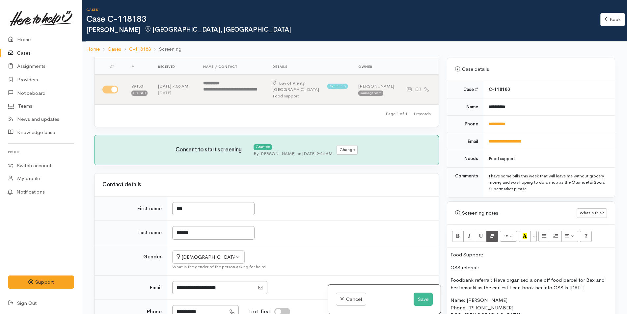
scroll to position [33, 0]
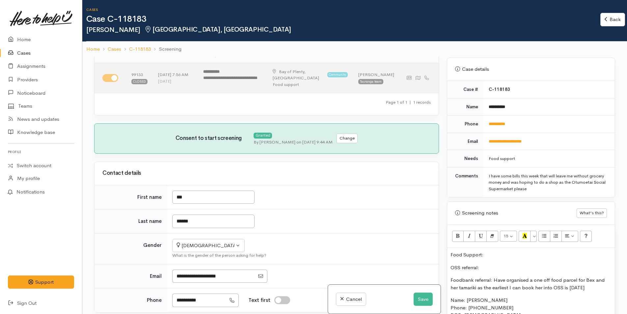
click at [489, 269] on p "OSS referral:" at bounding box center [531, 268] width 161 height 8
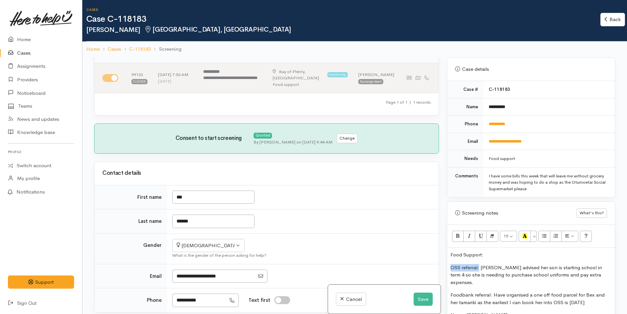
drag, startPoint x: 480, startPoint y: 267, endPoint x: 452, endPoint y: 268, distance: 27.7
click at [451, 269] on p "OSS referral: Bex advised her son is starting school in term 4 so she is needin…" at bounding box center [531, 275] width 161 height 22
click at [456, 235] on icon "Bold (CTRL+B)" at bounding box center [458, 236] width 4 height 6
drag, startPoint x: 472, startPoint y: 288, endPoint x: 476, endPoint y: 288, distance: 4.0
click at [471, 292] on p "Foodbank referral: Have organised a one off food parcel for Bex and her tamarik…" at bounding box center [531, 299] width 161 height 15
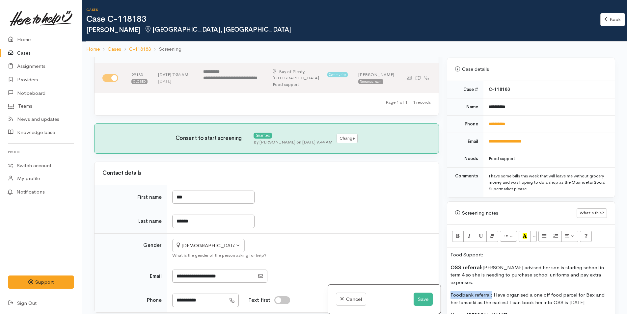
drag, startPoint x: 477, startPoint y: 286, endPoint x: 444, endPoint y: 286, distance: 33.0
click at [444, 286] on div "Warnings Add No warnings have been raised against this case Add Warning Title ●…" at bounding box center [531, 214] width 176 height 314
click at [459, 236] on icon "Bold (CTRL+B)" at bounding box center [458, 236] width 4 height 6
click at [488, 292] on p "Foodbank referral: Have organised a one off food parcel for Bex and her tamarik…" at bounding box center [531, 299] width 161 height 15
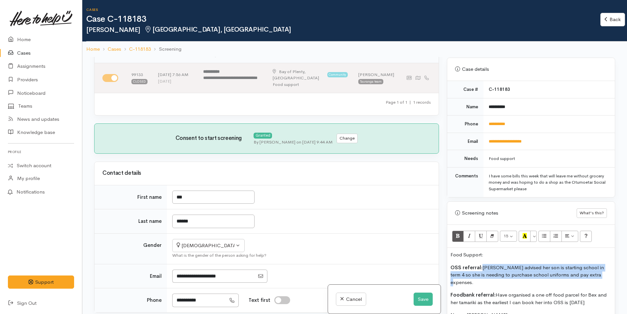
drag, startPoint x: 572, startPoint y: 273, endPoint x: 480, endPoint y: 270, distance: 92.0
click at [480, 270] on p "OSS referral: Bex advised her son is starting school in term 4 so she is needin…" at bounding box center [531, 275] width 161 height 22
copy p "[PERSON_NAME] advised her son is starting school in term 4 so she is needing to…"
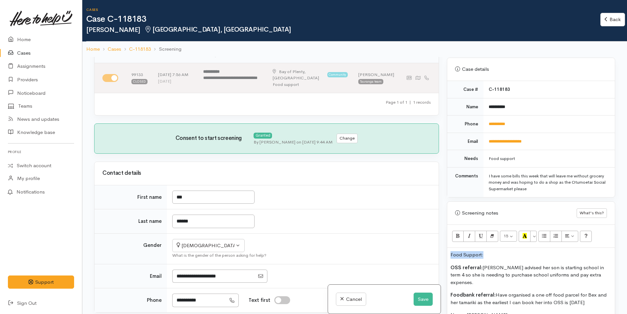
drag, startPoint x: 488, startPoint y: 255, endPoint x: 450, endPoint y: 254, distance: 38.2
drag, startPoint x: 457, startPoint y: 239, endPoint x: 509, endPoint y: 240, distance: 51.8
click at [457, 239] on icon "Bold (CTRL+B)" at bounding box center [458, 236] width 4 height 6
click at [524, 238] on icon "Recent Color" at bounding box center [525, 236] width 4 height 6
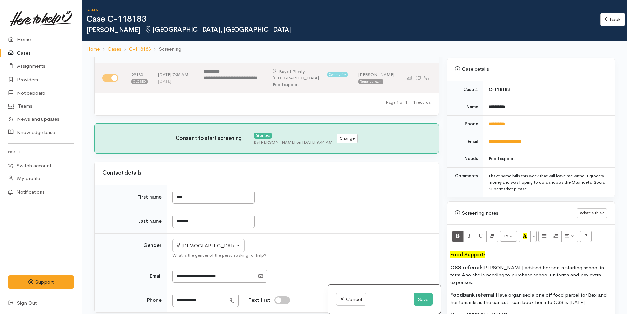
click at [472, 276] on p "OSS referral: Bex advised her son is starting school in term 4 so she is needin…" at bounding box center [531, 275] width 161 height 22
drag, startPoint x: 514, startPoint y: 125, endPoint x: 491, endPoint y: 126, distance: 22.7
click at [491, 126] on td "**********" at bounding box center [549, 124] width 131 height 17
copy link "*********"
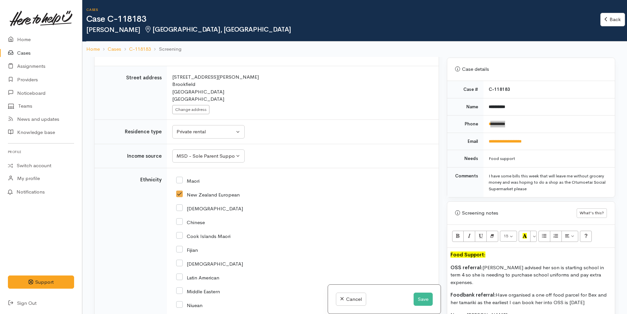
scroll to position [800, 0]
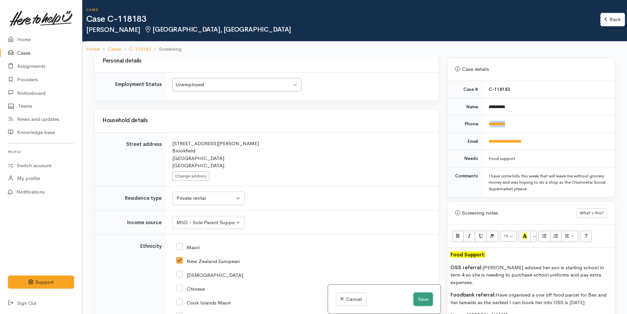
click at [420, 297] on button "Save" at bounding box center [423, 300] width 19 height 14
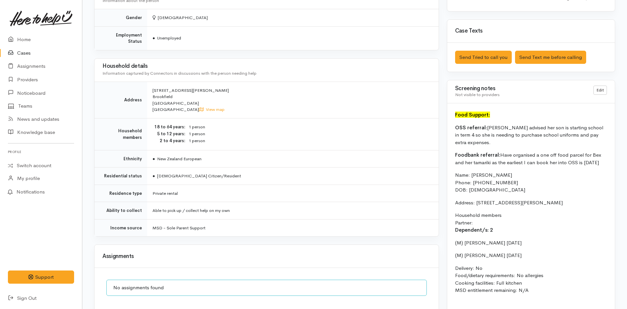
scroll to position [395, 0]
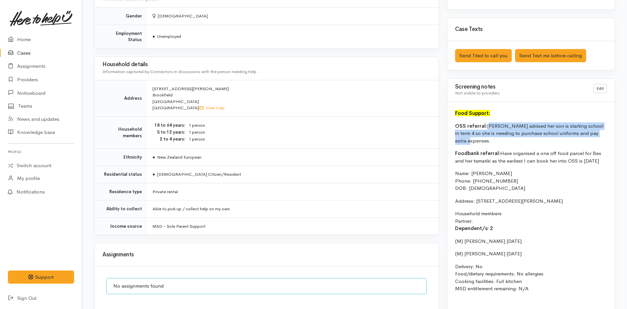
drag, startPoint x: 600, startPoint y: 134, endPoint x: 487, endPoint y: 125, distance: 112.8
click at [487, 125] on p "OSS referral: [PERSON_NAME] advised her son is starting school in term 4 so she…" at bounding box center [531, 134] width 152 height 22
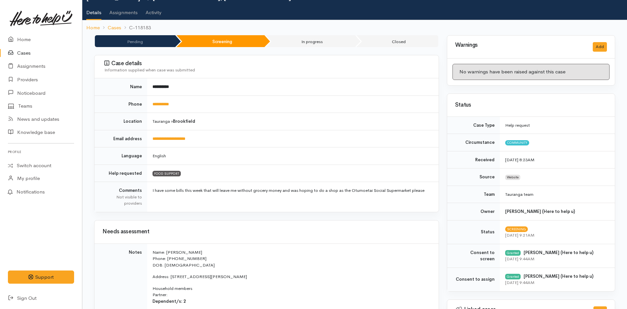
scroll to position [0, 0]
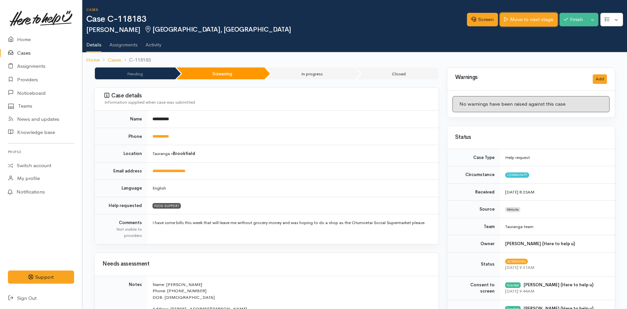
click at [511, 25] on link "Move to next stage" at bounding box center [528, 20] width 57 height 14
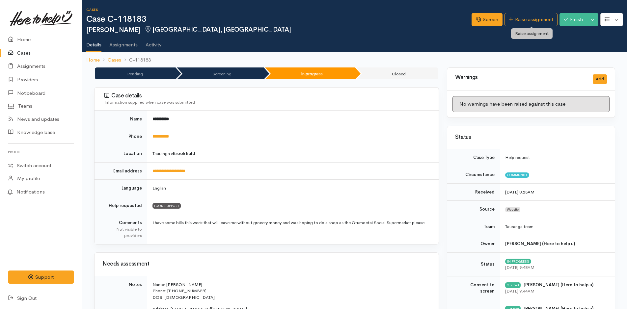
click at [512, 25] on link "Raise assignment" at bounding box center [531, 20] width 53 height 14
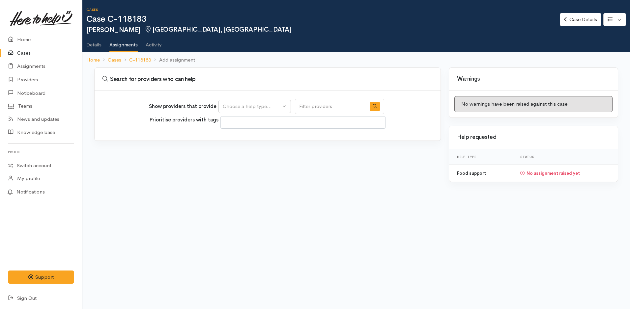
select select
click at [251, 108] on div "Choose a help type..." at bounding box center [252, 107] width 58 height 8
click at [242, 140] on span "Food support" at bounding box center [242, 138] width 31 height 8
select select "3"
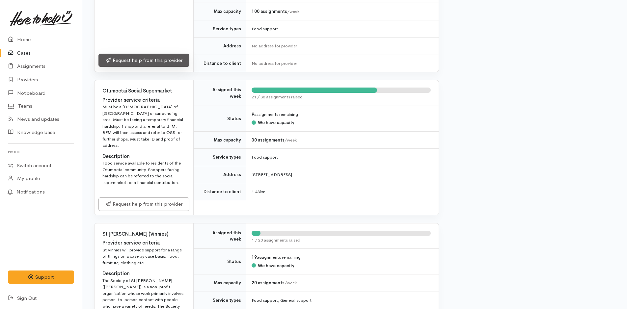
scroll to position [198, 0]
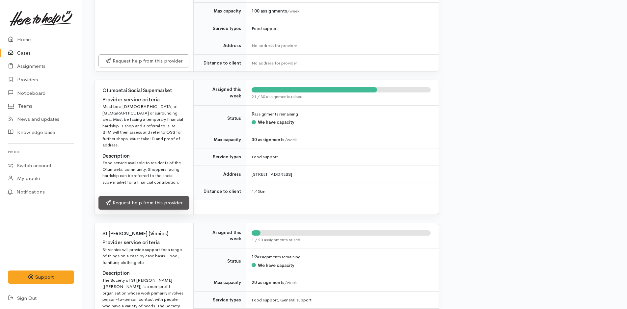
click at [130, 196] on link "Request help from this provider" at bounding box center [144, 203] width 91 height 14
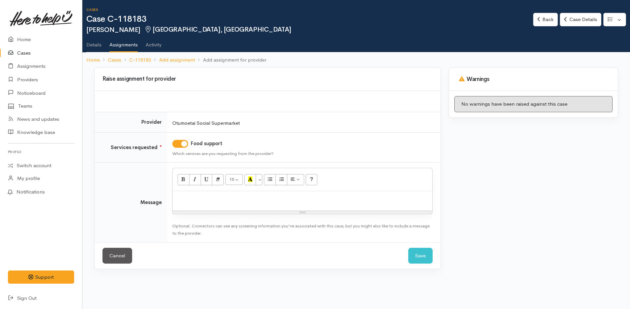
click at [205, 205] on div at bounding box center [303, 200] width 260 height 19
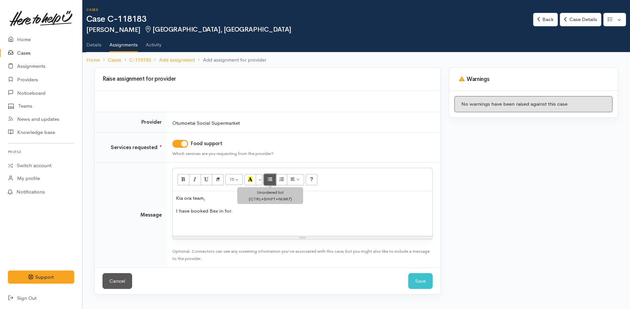
click at [270, 179] on icon "Unordered list (CTRL+SHIFT+NUM7)" at bounding box center [270, 180] width 4 height 6
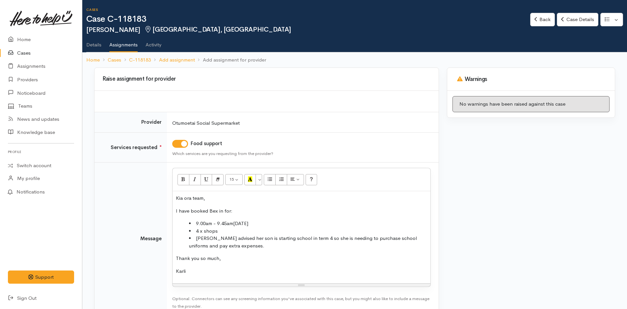
scroll to position [41, 0]
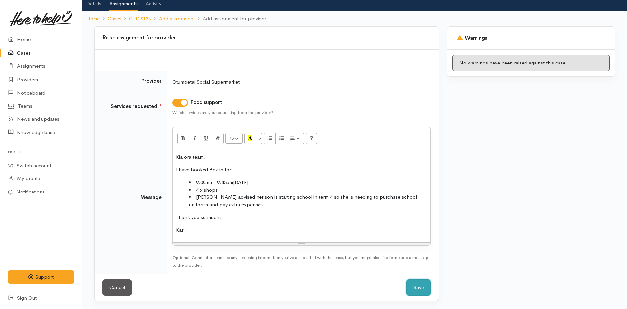
click at [420, 285] on button "Save" at bounding box center [419, 288] width 24 height 16
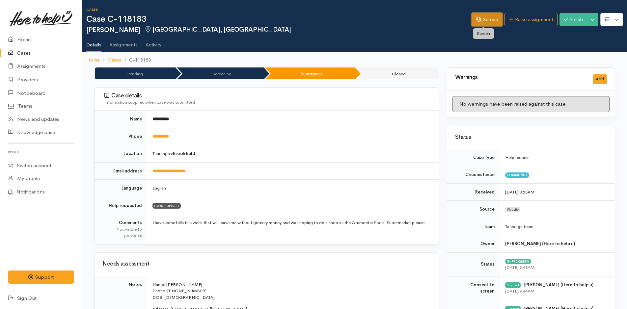
click at [484, 20] on link "Screen" at bounding box center [487, 20] width 31 height 14
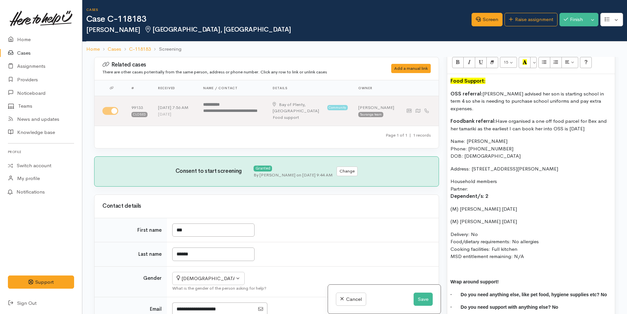
scroll to position [494, 0]
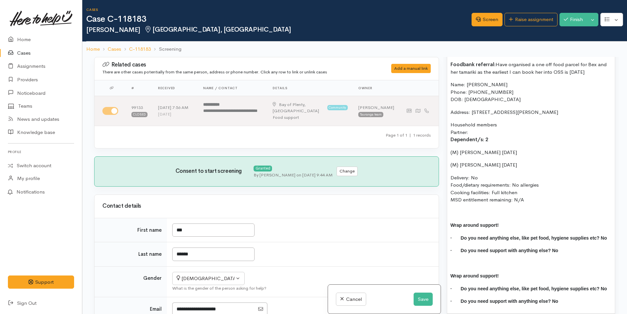
click at [461, 199] on div "Food Support: OSS referral: [PERSON_NAME] advised her son is starting school in…" at bounding box center [532, 165] width 168 height 297
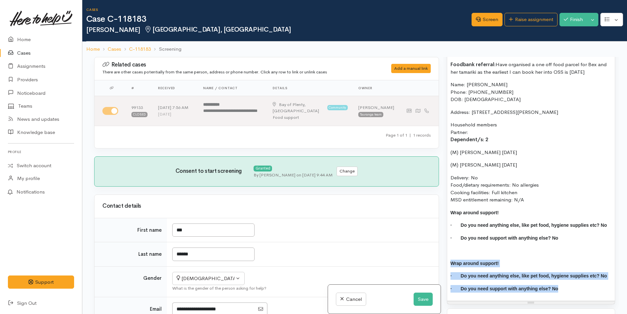
drag, startPoint x: 438, startPoint y: 271, endPoint x: 433, endPoint y: 249, distance: 22.5
click at [433, 249] on div "Related cases There are other cases potentially from the same person, address o…" at bounding box center [354, 214] width 529 height 314
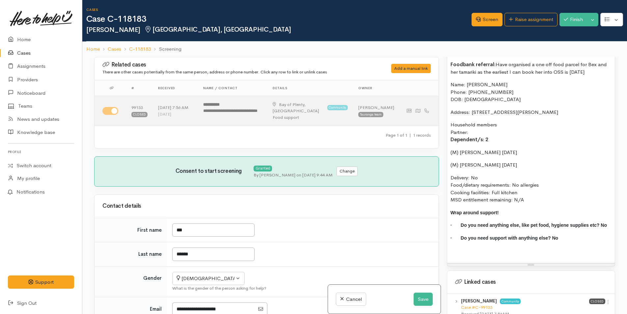
scroll to position [330, 0]
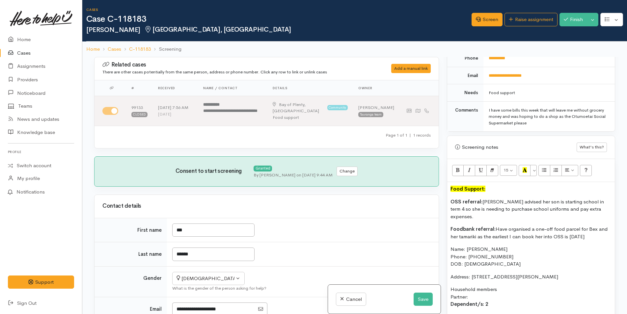
click at [570, 246] on p "Name: [PERSON_NAME] Phone: [PHONE_NUMBER] DOB: [DEMOGRAPHIC_DATA]" at bounding box center [531, 257] width 161 height 22
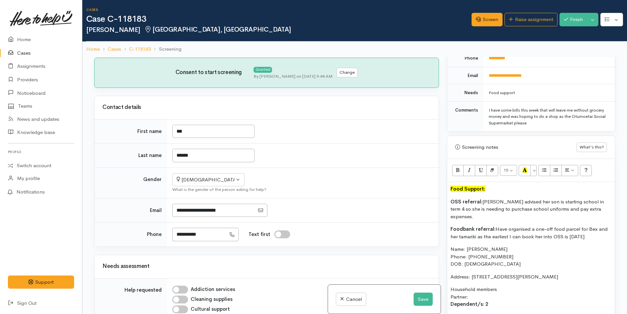
scroll to position [461, 0]
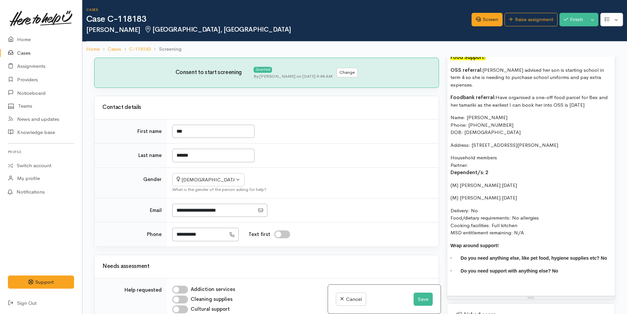
drag, startPoint x: 517, startPoint y: 226, endPoint x: 447, endPoint y: 109, distance: 136.6
click at [447, 109] on div "Screening notes What's this? 15 8 9 10 11 12 14 18 24 36 Background Color Trans…" at bounding box center [531, 152] width 168 height 296
copy div "Name: [PERSON_NAME] Phone: [PHONE_NUMBER] DOB: [DEMOGRAPHIC_DATA] Address: [STR…"
click at [424, 296] on button "Save" at bounding box center [423, 300] width 19 height 14
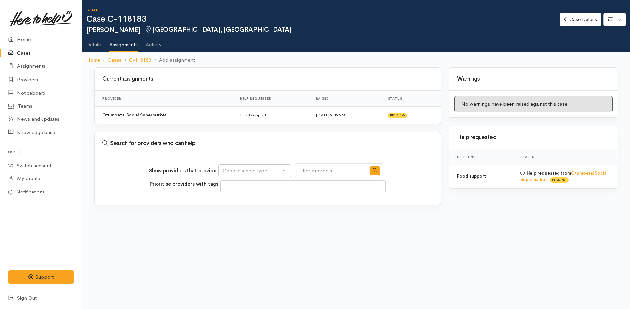
select select
click at [237, 173] on div "Choose a help type..." at bounding box center [252, 171] width 58 height 8
click at [233, 201] on span "Food support" at bounding box center [242, 203] width 31 height 8
select select "3"
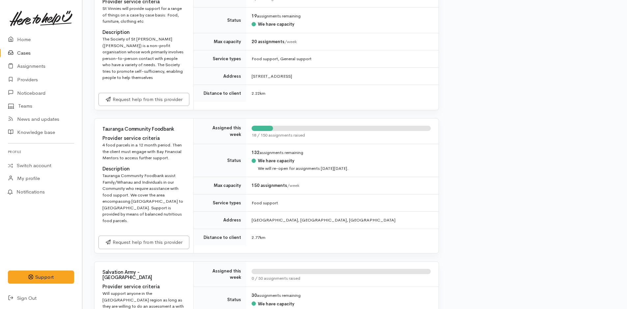
scroll to position [560, 0]
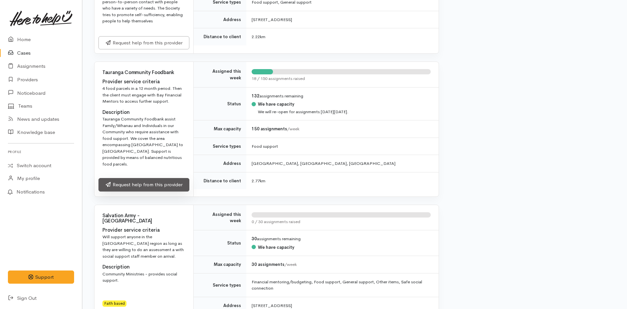
click at [129, 178] on link "Request help from this provider" at bounding box center [144, 185] width 91 height 14
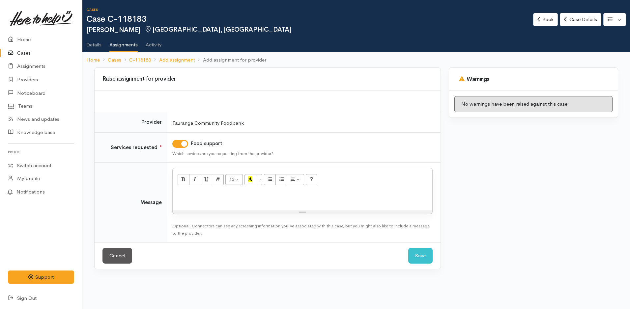
click at [201, 201] on p at bounding box center [302, 199] width 253 height 8
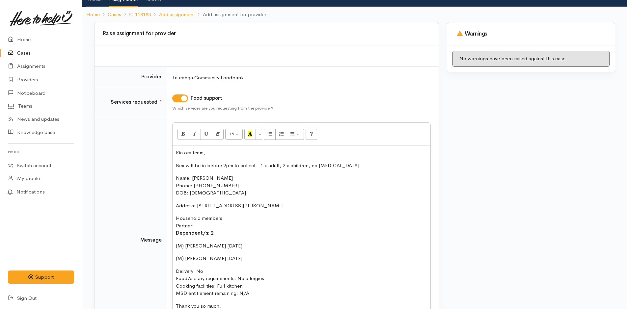
scroll to position [58, 0]
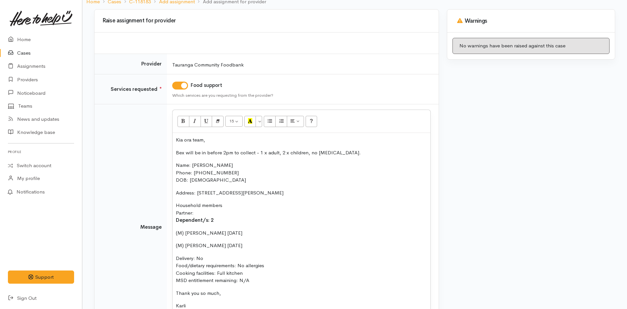
click at [360, 155] on p "Bex will be in before 2pm to collect - 1 x adult, 2 x children, no [MEDICAL_DAT…" at bounding box center [301, 153] width 251 height 8
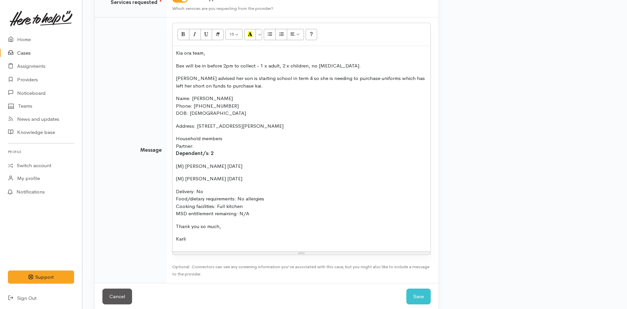
scroll to position [154, 0]
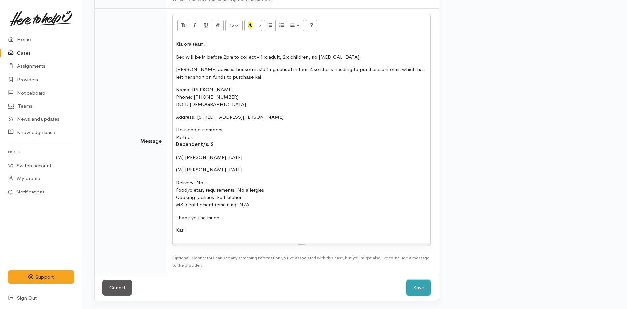
drag, startPoint x: 414, startPoint y: 283, endPoint x: 411, endPoint y: 279, distance: 4.7
click at [413, 281] on button "Save" at bounding box center [419, 288] width 24 height 16
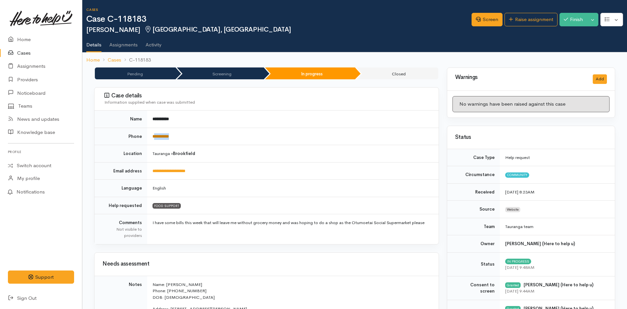
drag, startPoint x: 176, startPoint y: 136, endPoint x: 155, endPoint y: 136, distance: 21.4
click at [155, 136] on td "**********" at bounding box center [293, 136] width 292 height 17
copy link "*********"
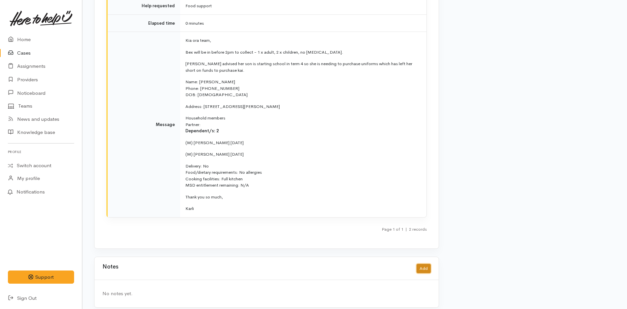
click at [425, 264] on button "Add" at bounding box center [424, 269] width 14 height 10
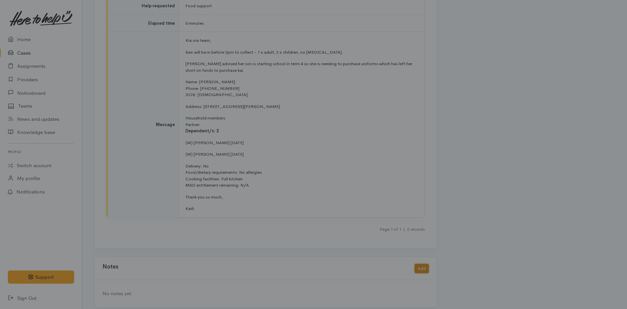
scroll to position [914, 0]
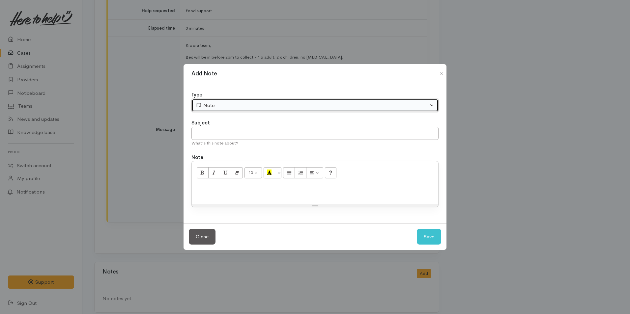
click at [218, 102] on div "Note" at bounding box center [312, 106] width 233 height 8
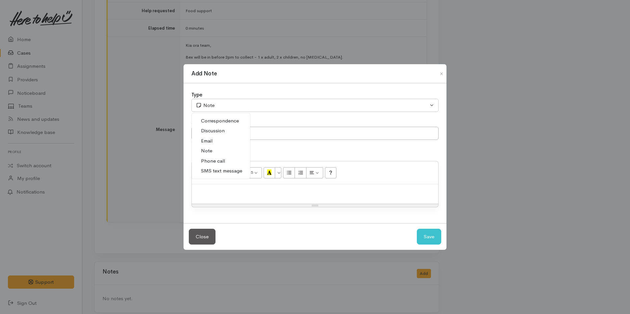
click at [218, 170] on span "SMS text message" at bounding box center [221, 171] width 41 height 8
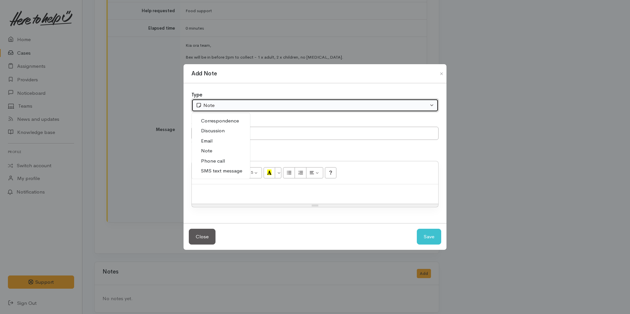
select select "5"
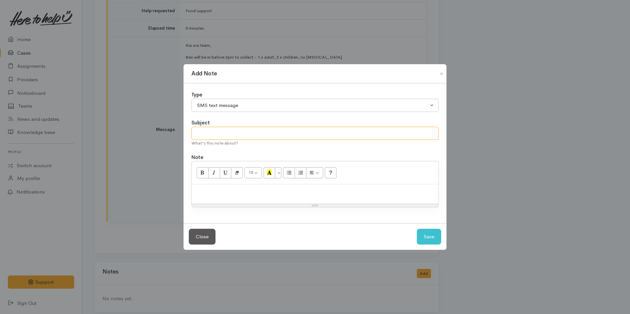
click at [208, 133] on input "text" at bounding box center [314, 134] width 247 height 14
type input "Provider details"
paste div
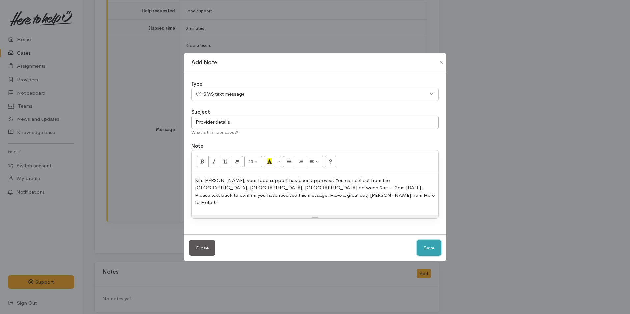
click at [431, 245] on button "Save" at bounding box center [429, 248] width 24 height 16
select select "1"
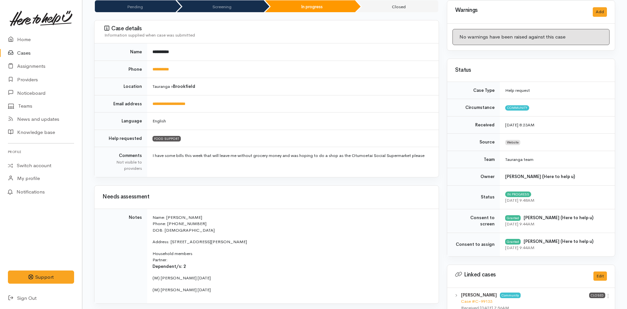
scroll to position [0, 0]
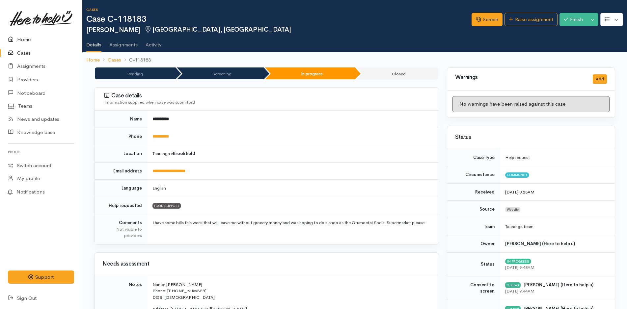
click at [28, 37] on link "Home" at bounding box center [41, 40] width 82 height 14
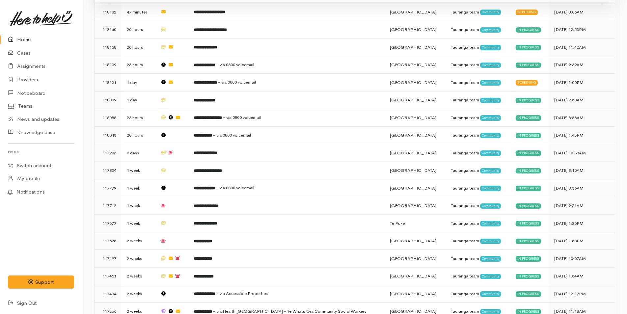
scroll to position [429, 0]
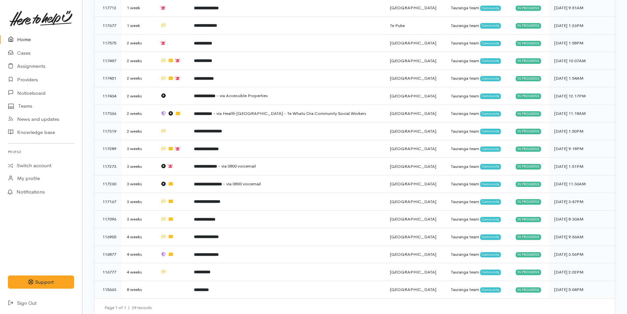
click at [28, 39] on link "Home" at bounding box center [41, 40] width 82 height 14
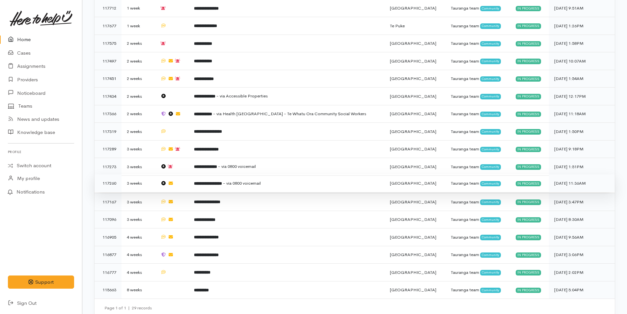
scroll to position [429, 0]
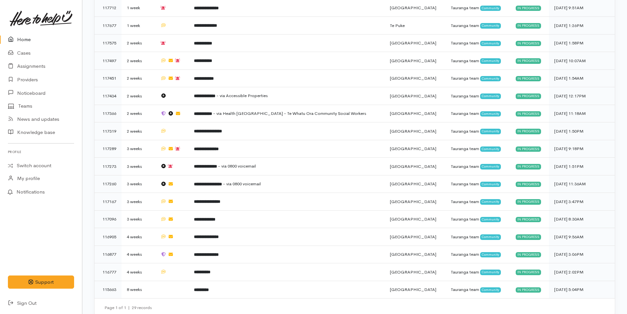
click at [23, 43] on link "Home" at bounding box center [41, 40] width 82 height 14
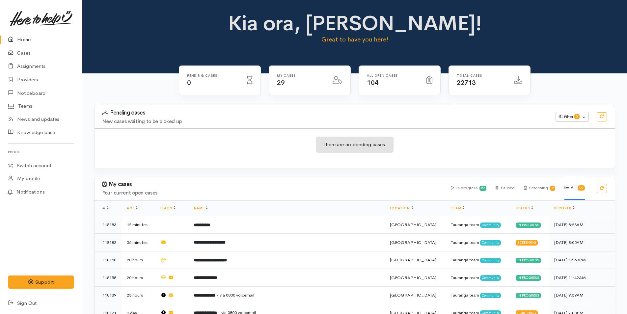
click at [19, 39] on link "Home" at bounding box center [41, 40] width 82 height 14
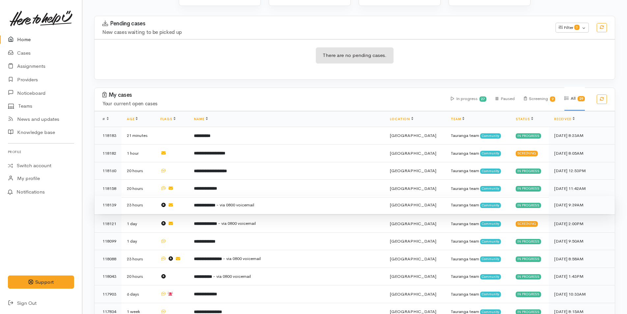
scroll to position [198, 0]
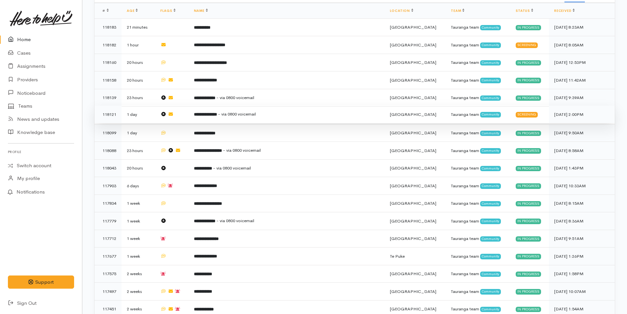
click at [245, 119] on td "**********" at bounding box center [287, 115] width 196 height 18
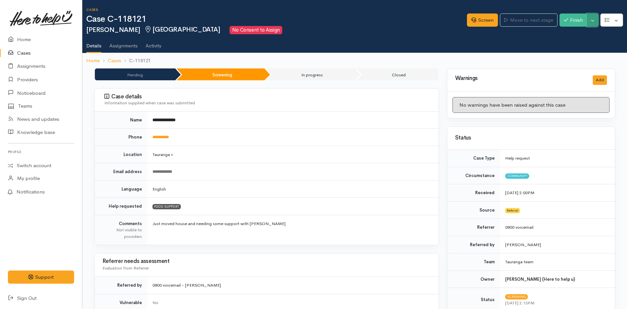
drag, startPoint x: 596, startPoint y: 18, endPoint x: 593, endPoint y: 23, distance: 5.8
click at [596, 18] on button "Toggle Dropdown" at bounding box center [593, 21] width 12 height 14
click at [575, 45] on link "Cancel" at bounding box center [572, 46] width 52 height 10
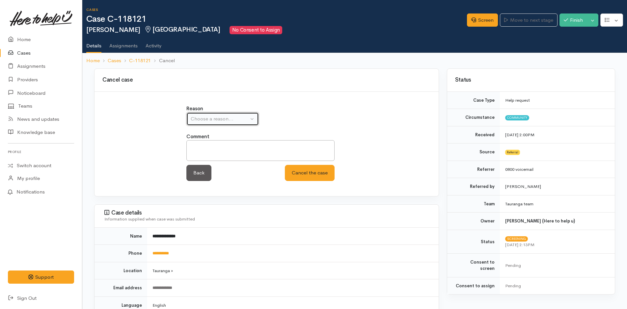
click at [224, 124] on button "Choose a reason..." at bounding box center [223, 119] width 73 height 14
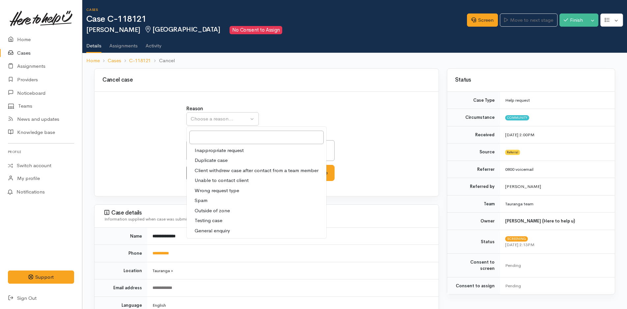
click at [215, 181] on span "Unable to contact client" at bounding box center [222, 181] width 54 height 8
select select "4"
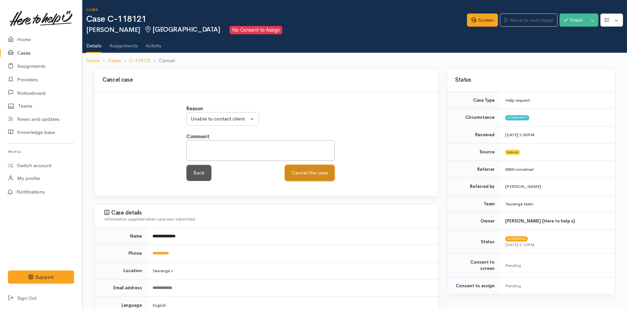
click at [303, 173] on button "Cancel the case" at bounding box center [310, 173] width 50 height 16
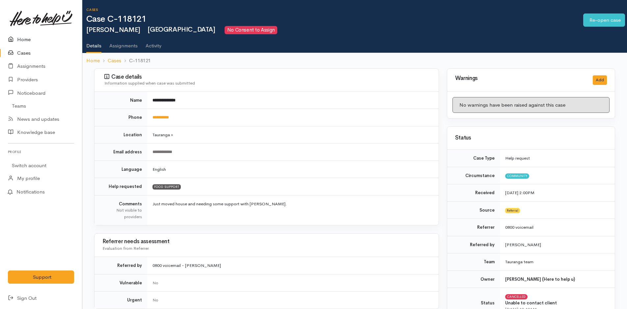
drag, startPoint x: 0, startPoint y: 0, endPoint x: 34, endPoint y: 39, distance: 52.1
click at [34, 39] on link "Home" at bounding box center [41, 40] width 82 height 14
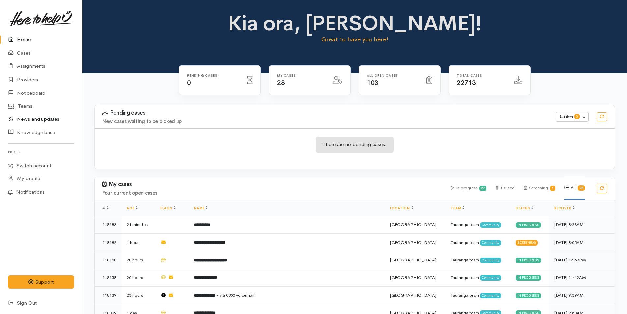
scroll to position [275, 0]
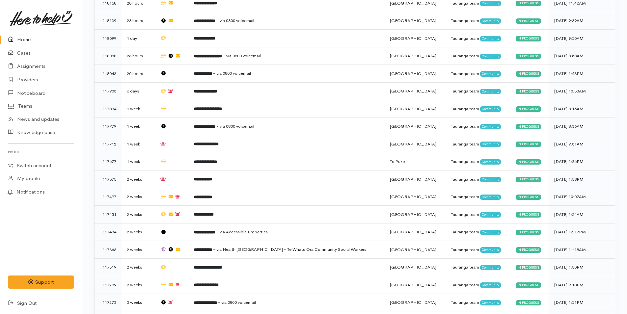
click at [18, 34] on link "Home" at bounding box center [41, 40] width 82 height 14
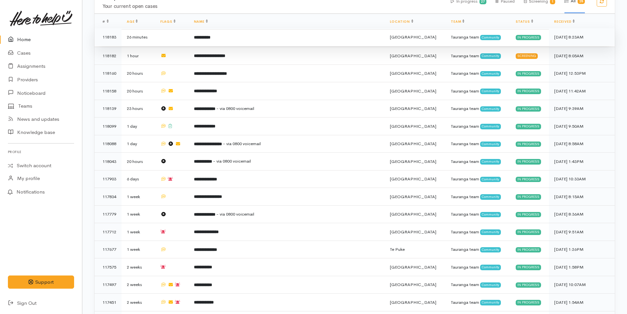
scroll to position [231, 0]
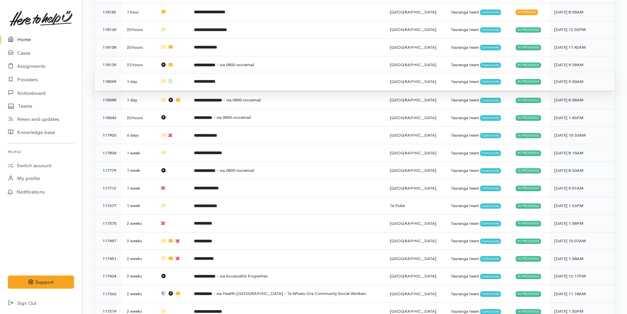
click at [221, 75] on td "**********" at bounding box center [287, 82] width 196 height 18
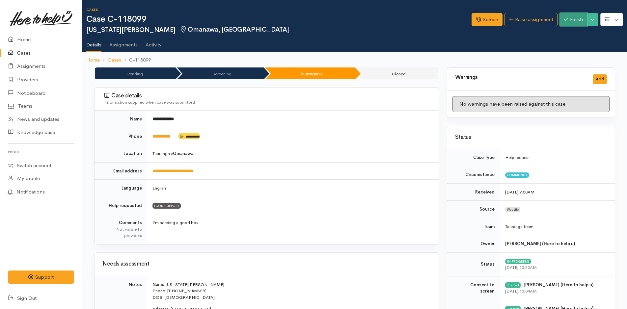
click at [564, 18] on icon "button" at bounding box center [566, 19] width 4 height 5
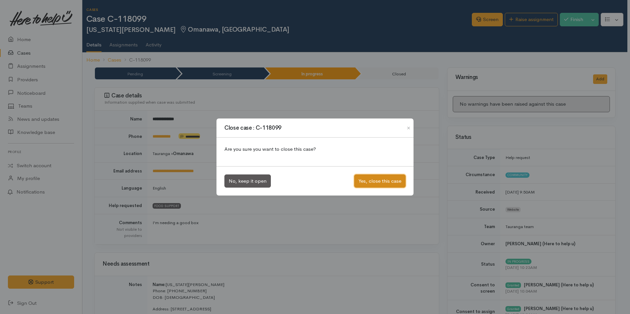
click at [388, 185] on button "Yes, close this case" at bounding box center [379, 182] width 51 height 14
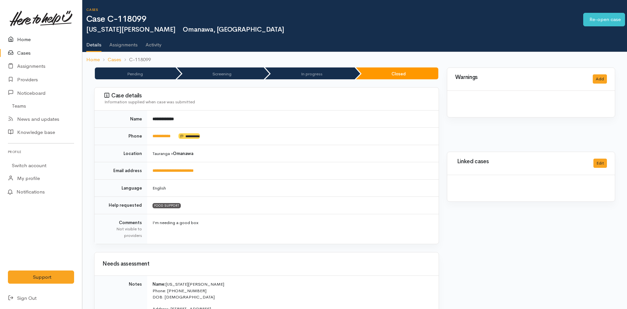
click at [22, 33] on link "Home" at bounding box center [41, 40] width 82 height 14
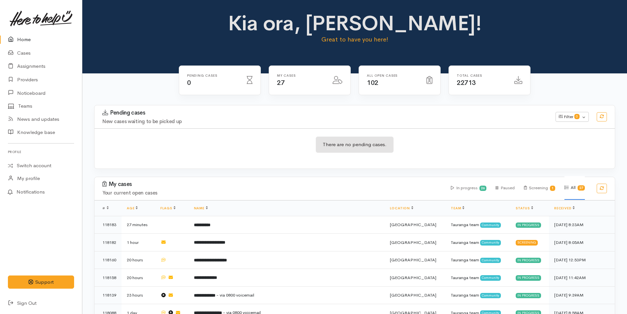
click at [25, 37] on link "Home" at bounding box center [41, 40] width 82 height 14
click at [35, 48] on link "Cases" at bounding box center [41, 53] width 82 height 14
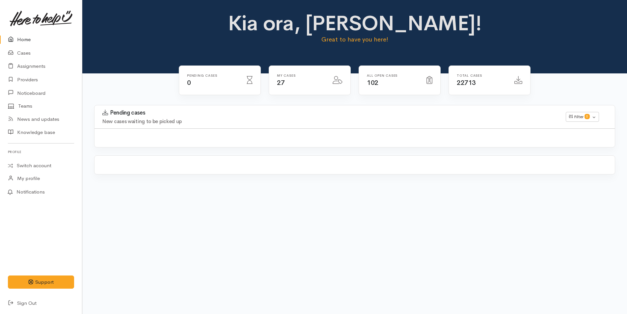
click at [412, 57] on div "Kia ora, Karli! Great to have you here!" at bounding box center [354, 36] width 545 height 73
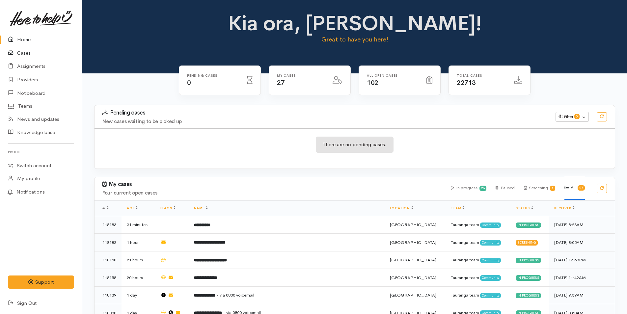
click at [25, 54] on link "Cases" at bounding box center [41, 53] width 82 height 14
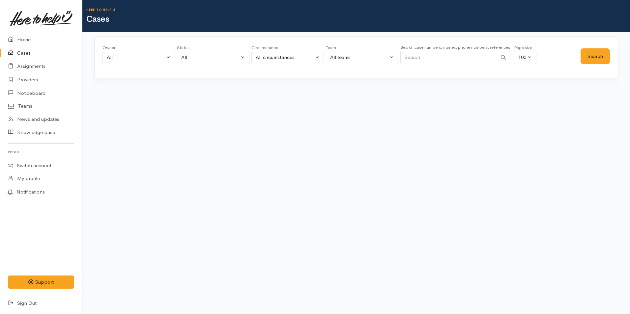
click at [444, 59] on input "Search" at bounding box center [448, 58] width 97 height 14
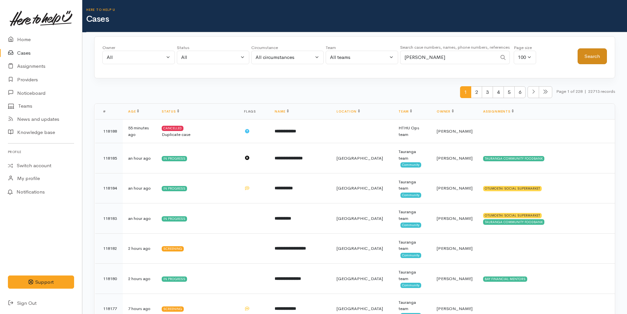
type input "betty elvin"
click at [599, 59] on button "Search" at bounding box center [592, 56] width 29 height 16
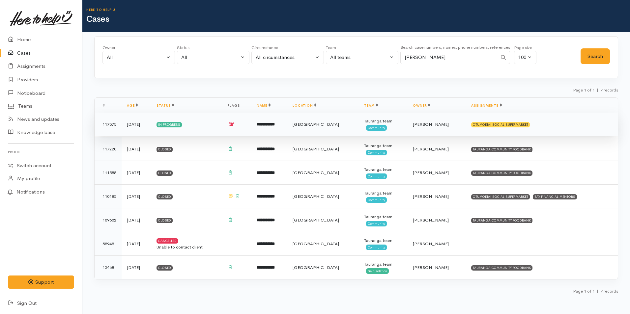
click at [317, 125] on td "[GEOGRAPHIC_DATA]" at bounding box center [323, 125] width 72 height 24
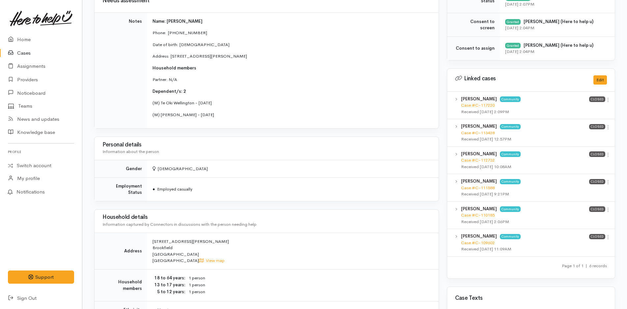
scroll to position [66, 0]
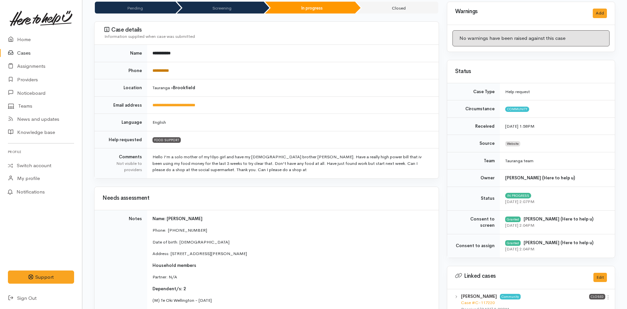
click at [169, 71] on link "**********" at bounding box center [161, 71] width 16 height 4
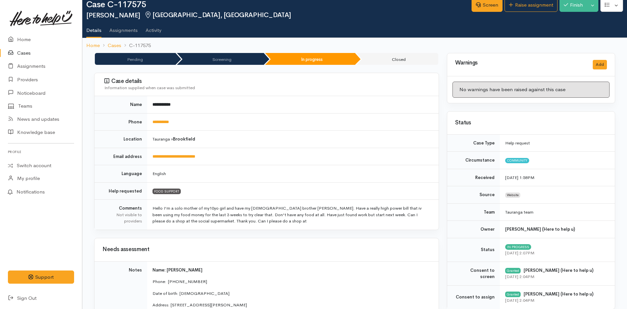
scroll to position [0, 0]
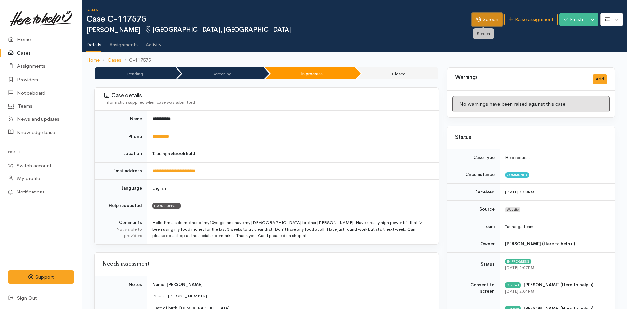
click at [490, 22] on link "Screen" at bounding box center [487, 20] width 31 height 14
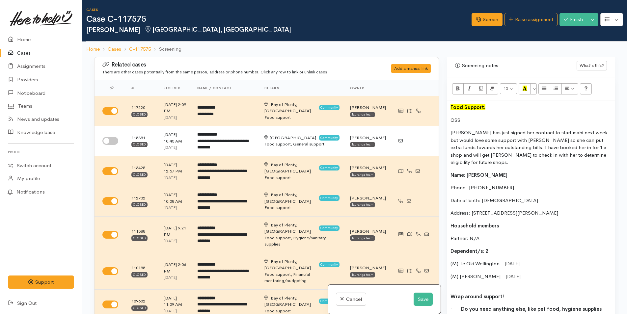
scroll to position [428, 0]
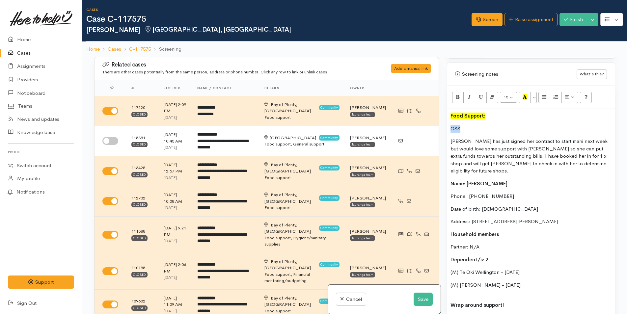
drag, startPoint x: 449, startPoint y: 123, endPoint x: 444, endPoint y: 123, distance: 5.3
click at [444, 123] on div "Warnings Add No warnings have been raised against this case Add Warning Title ●…" at bounding box center [531, 214] width 176 height 314
click at [459, 92] on button "Bold (CTRL+B)" at bounding box center [458, 97] width 12 height 11
click at [478, 125] on p "OSS" at bounding box center [531, 129] width 161 height 8
click at [492, 112] on p "Food Support:" at bounding box center [531, 116] width 161 height 8
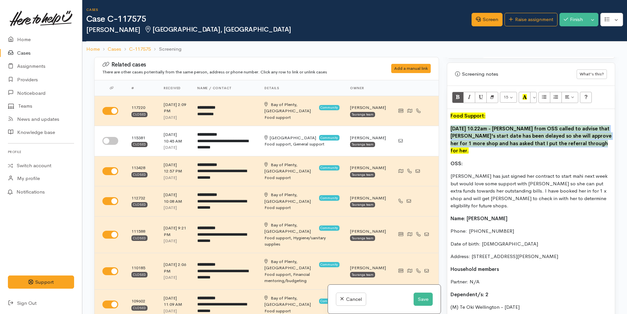
drag, startPoint x: 579, startPoint y: 137, endPoint x: 512, endPoint y: 97, distance: 77.9
click at [441, 115] on div "Related cases There are other cases potentially from the same person, address o…" at bounding box center [354, 214] width 529 height 314
click at [536, 92] on button "More Color" at bounding box center [534, 97] width 7 height 11
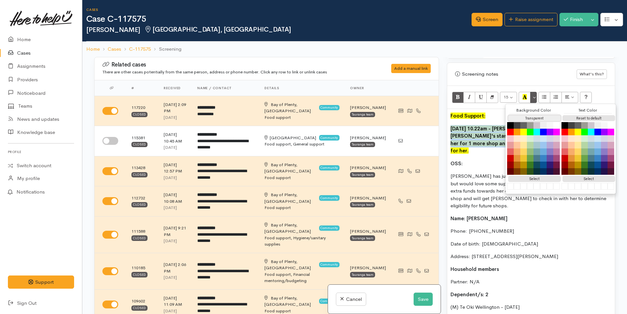
click at [531, 115] on button "Transparent" at bounding box center [535, 118] width 53 height 6
click at [578, 115] on button "Reset to default" at bounding box center [589, 118] width 53 height 6
click at [487, 127] on p "24/09/2025 @ 10.22am - Linda from OSS called to advise that Betty's start date …" at bounding box center [531, 140] width 161 height 30
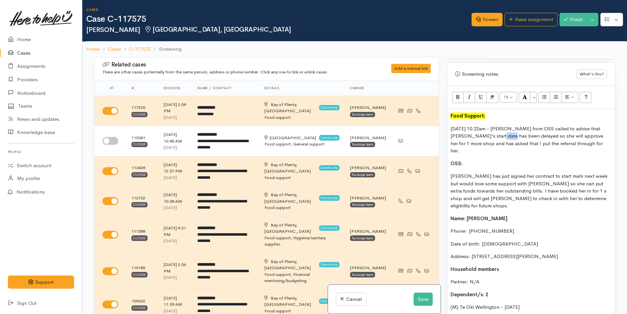
click at [487, 127] on p "24/09/2025 @ 10.22am - Linda from OSS called to advise that Betty's start date …" at bounding box center [531, 140] width 161 height 30
click at [504, 125] on p "24/09/2025 @ 10.22am - Linda from OSS called to advise that Betty's start date …" at bounding box center [531, 140] width 161 height 30
drag, startPoint x: 506, startPoint y: 122, endPoint x: 447, endPoint y: 108, distance: 61.0
click at [441, 120] on div "Related cases There are other cases potentially from the same person, address o…" at bounding box center [354, 214] width 529 height 314
click at [457, 94] on icon "Bold (CTRL+B)" at bounding box center [458, 97] width 4 height 6
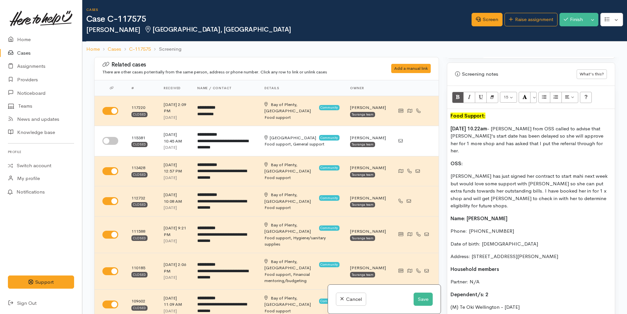
click at [491, 133] on p "24/09/2025 @ 10.22am - Linda from OSS called to advise that Betty's start date …" at bounding box center [531, 140] width 161 height 30
click at [422, 303] on button "Save" at bounding box center [423, 300] width 19 height 14
